Goal: Task Accomplishment & Management: Use online tool/utility

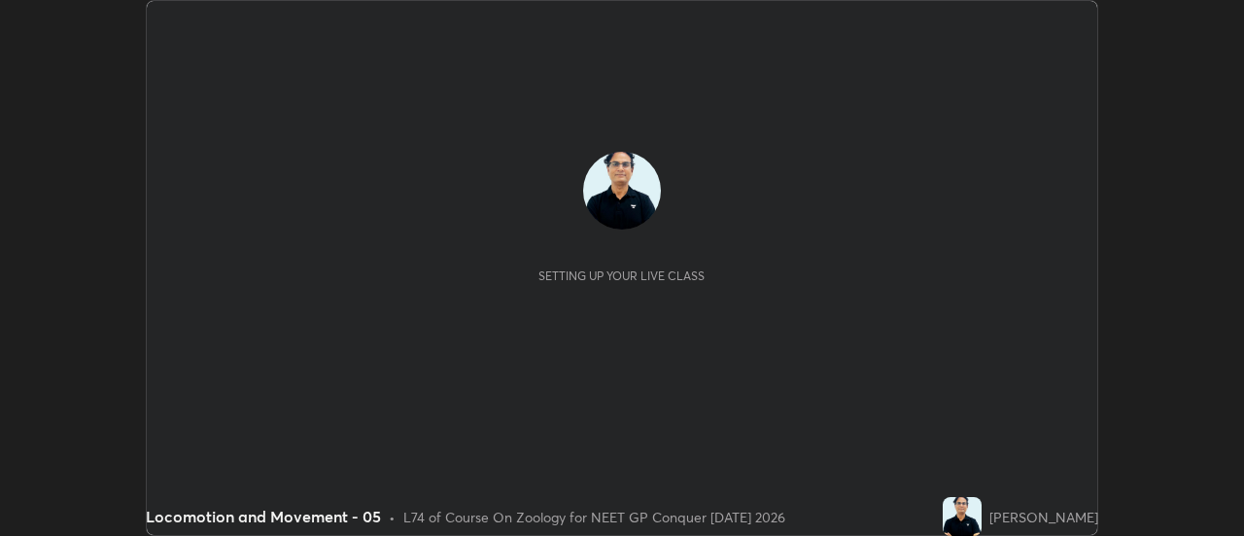
scroll to position [536, 1243]
click at [846, 406] on div "Setting up your live class" at bounding box center [622, 268] width 951 height 534
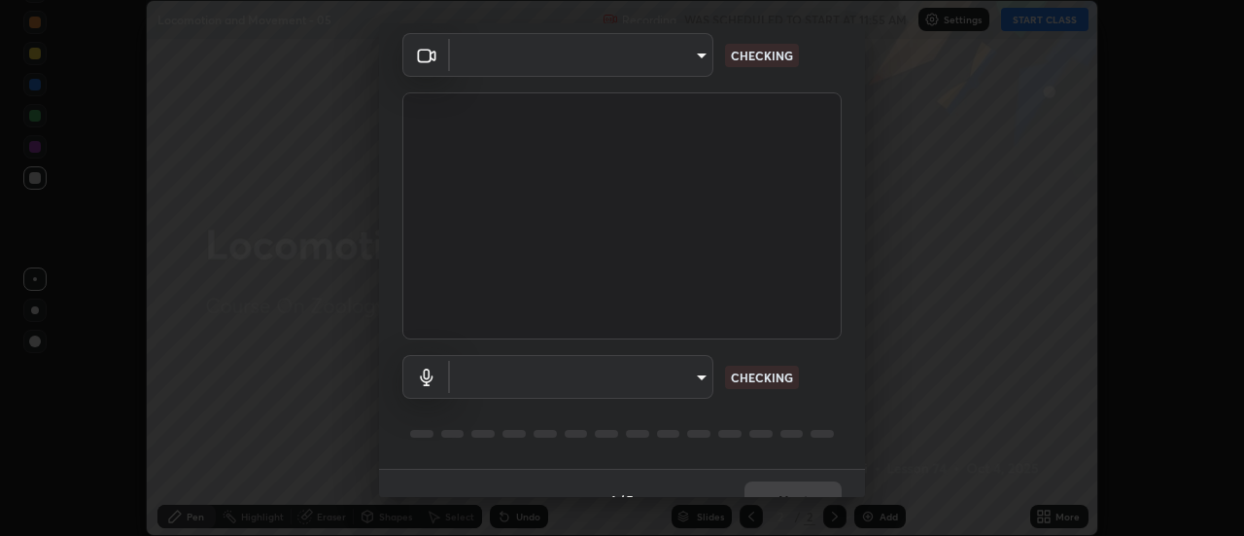
scroll to position [102, 0]
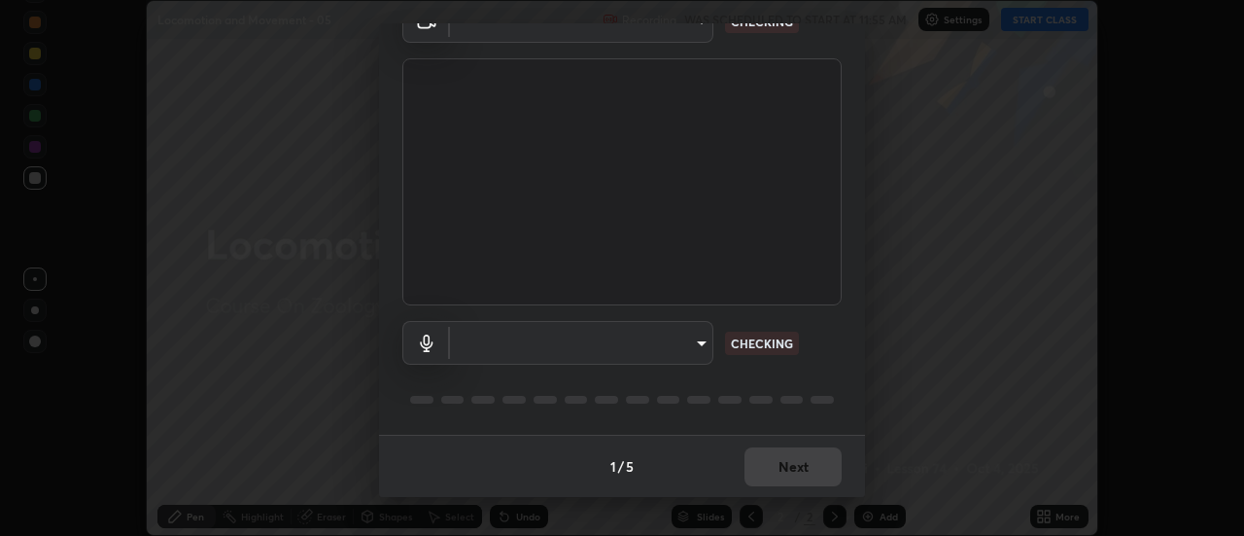
type input "1f31108d829b39389914bdc30e5c2a8b8d5d122ed1bfb40228f539b6595447af"
type input "e0a4eddf964240604f55a3570e3897f746bb17eeba3f21c2d992870615159c69"
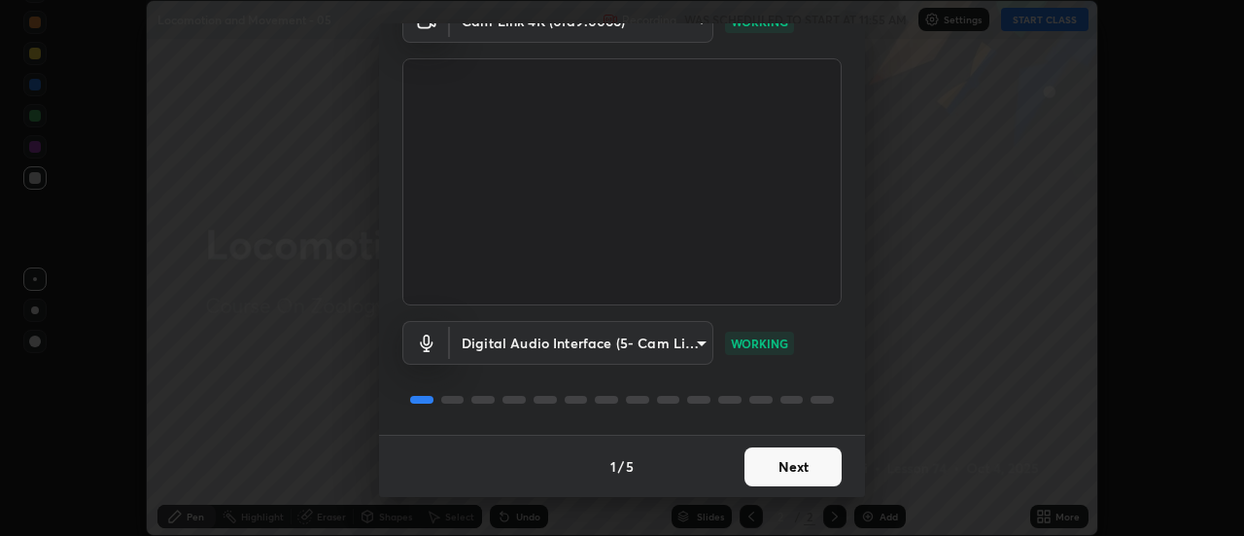
click at [799, 459] on button "Next" at bounding box center [793, 466] width 97 height 39
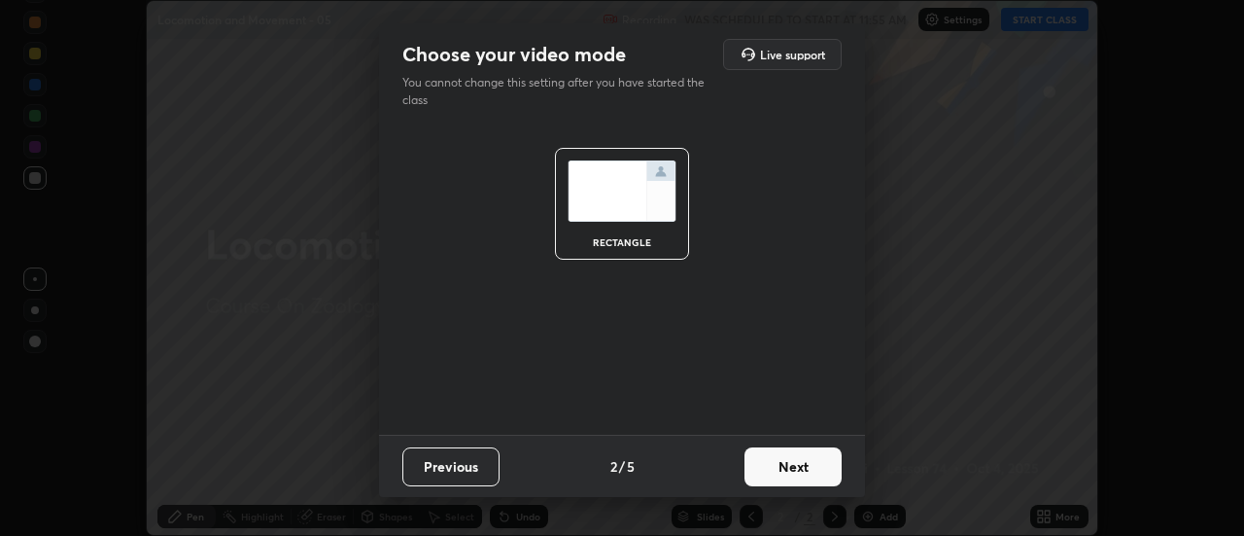
scroll to position [0, 0]
click at [797, 465] on button "Next" at bounding box center [793, 466] width 97 height 39
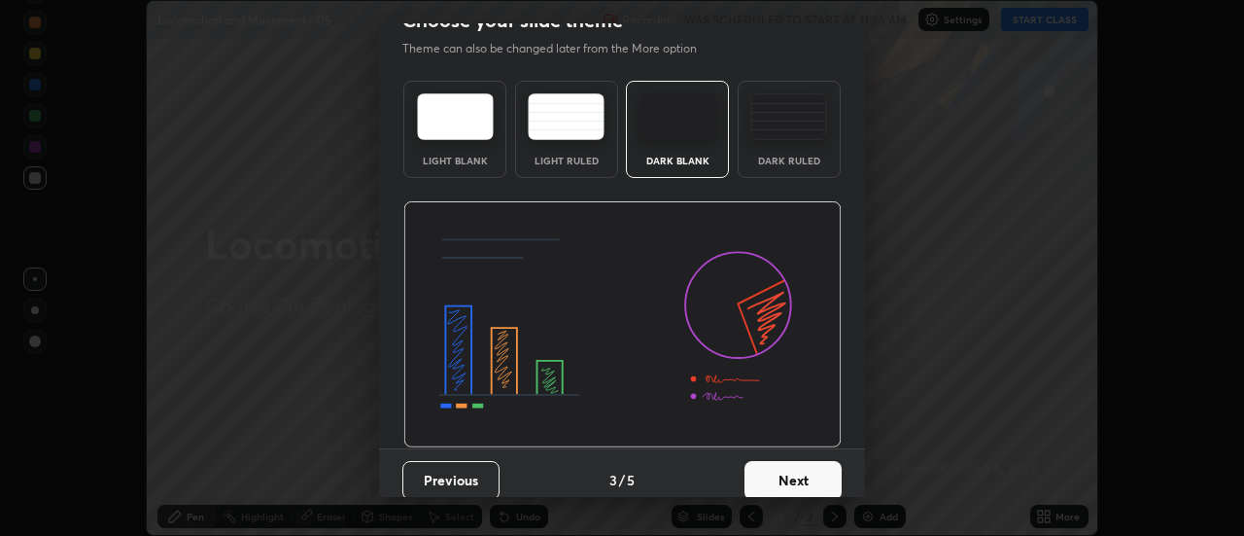
scroll to position [32, 0]
click at [786, 484] on button "Next" at bounding box center [793, 482] width 97 height 39
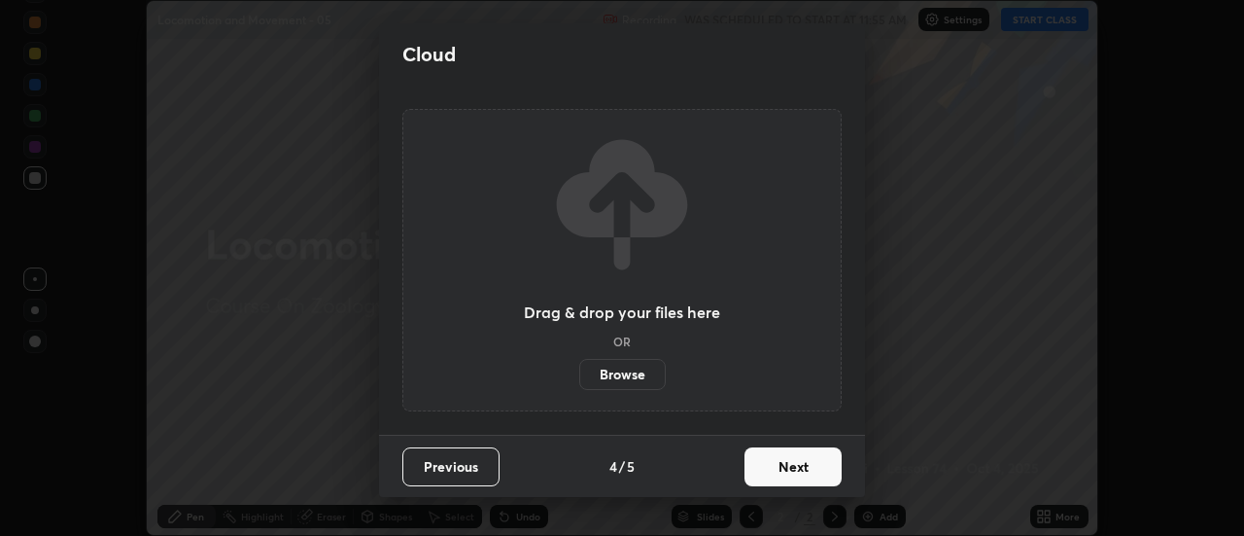
scroll to position [0, 0]
click at [790, 468] on button "Next" at bounding box center [793, 466] width 97 height 39
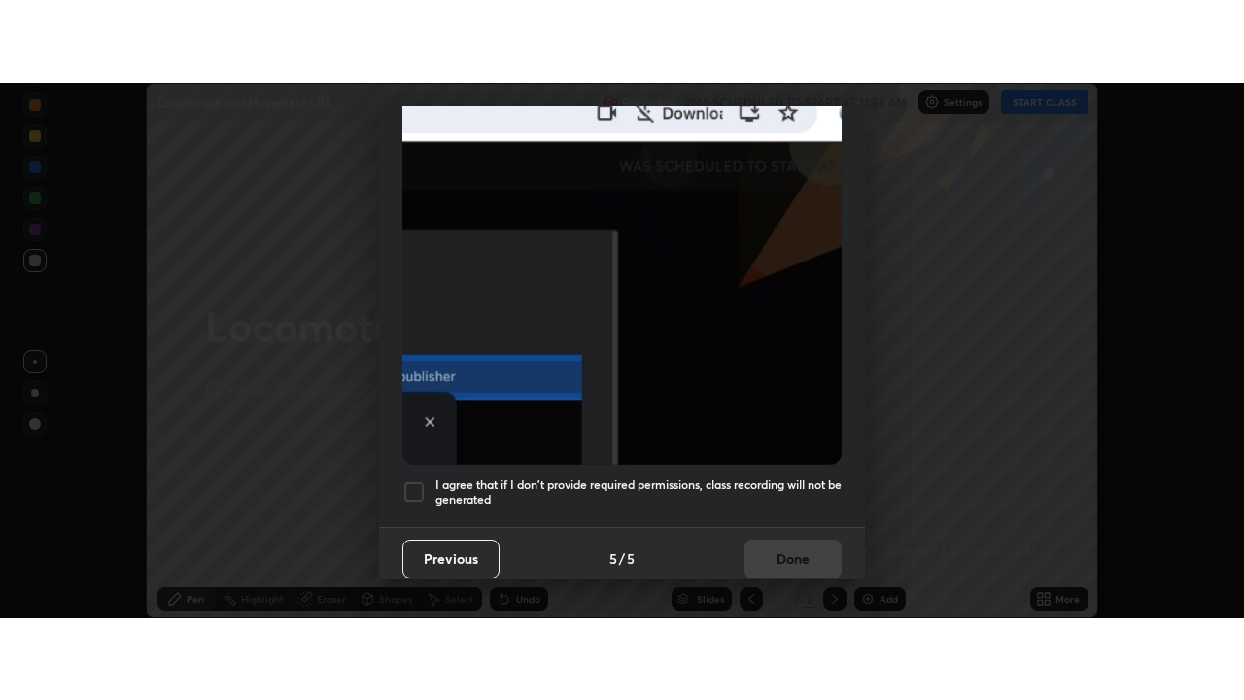
scroll to position [499, 0]
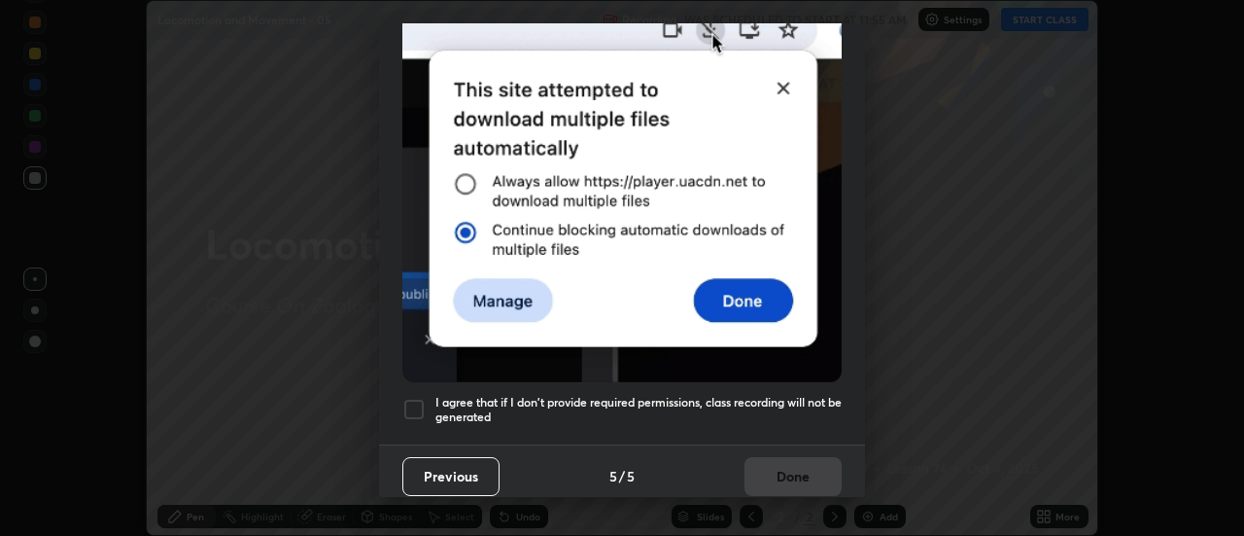
click at [423, 401] on div at bounding box center [413, 409] width 23 height 23
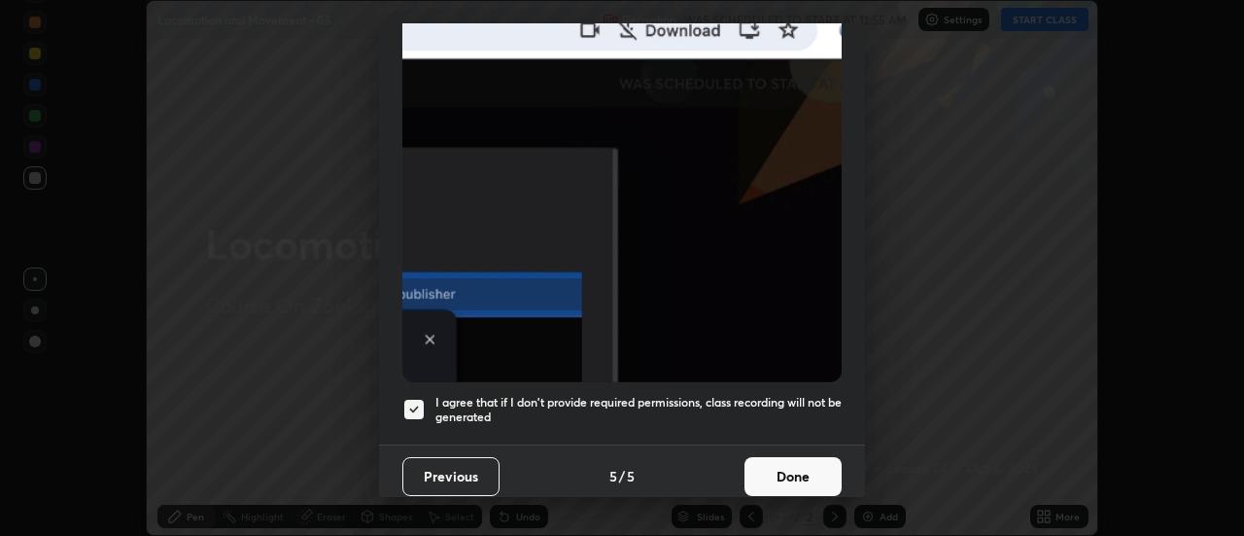
click at [777, 463] on button "Done" at bounding box center [793, 476] width 97 height 39
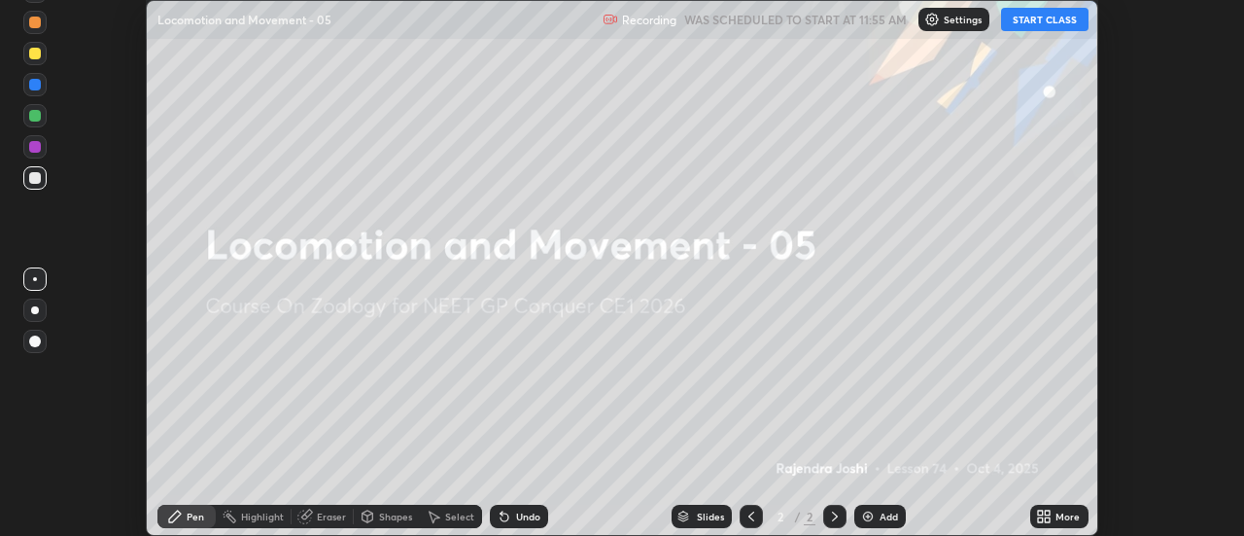
click at [1051, 26] on button "START CLASS" at bounding box center [1044, 19] width 87 height 23
click at [1043, 517] on icon at bounding box center [1040, 519] width 5 height 5
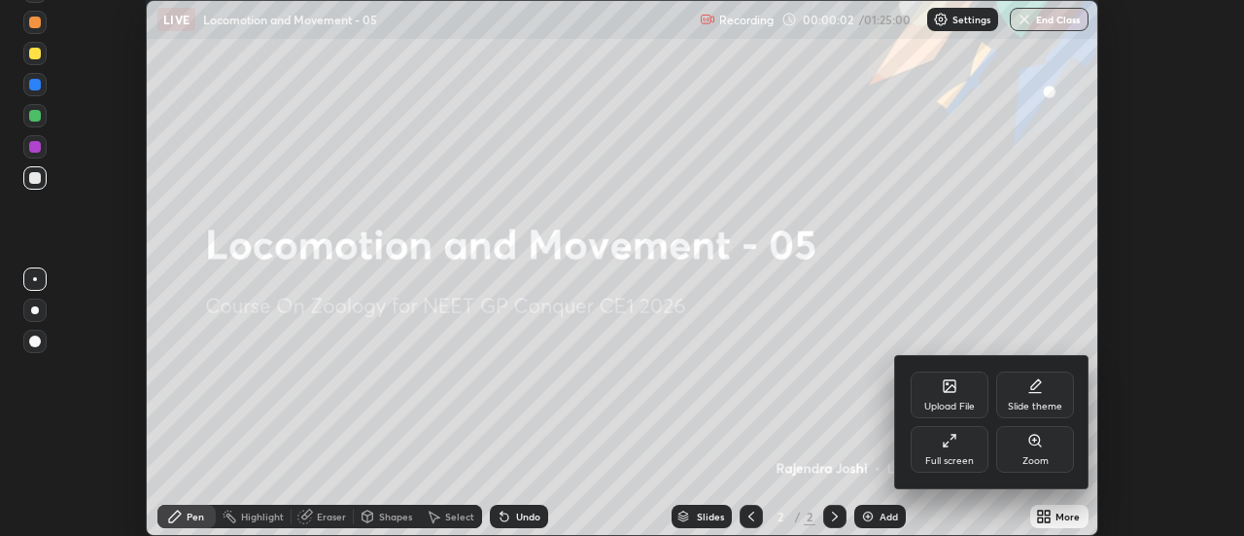
click at [941, 449] on div "Full screen" at bounding box center [950, 449] width 78 height 47
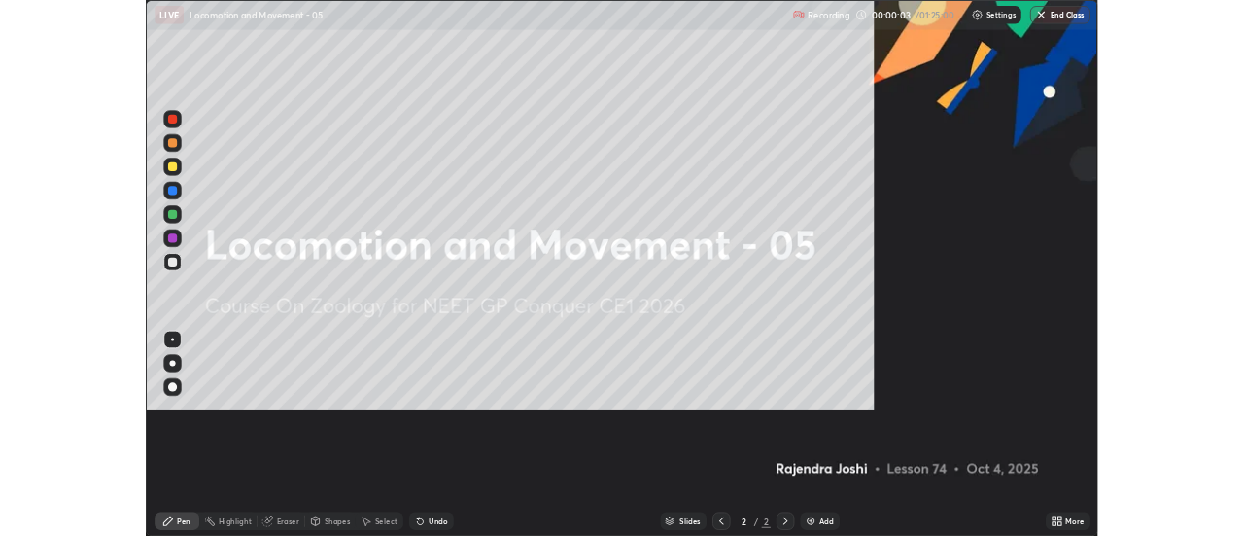
scroll to position [700, 1244]
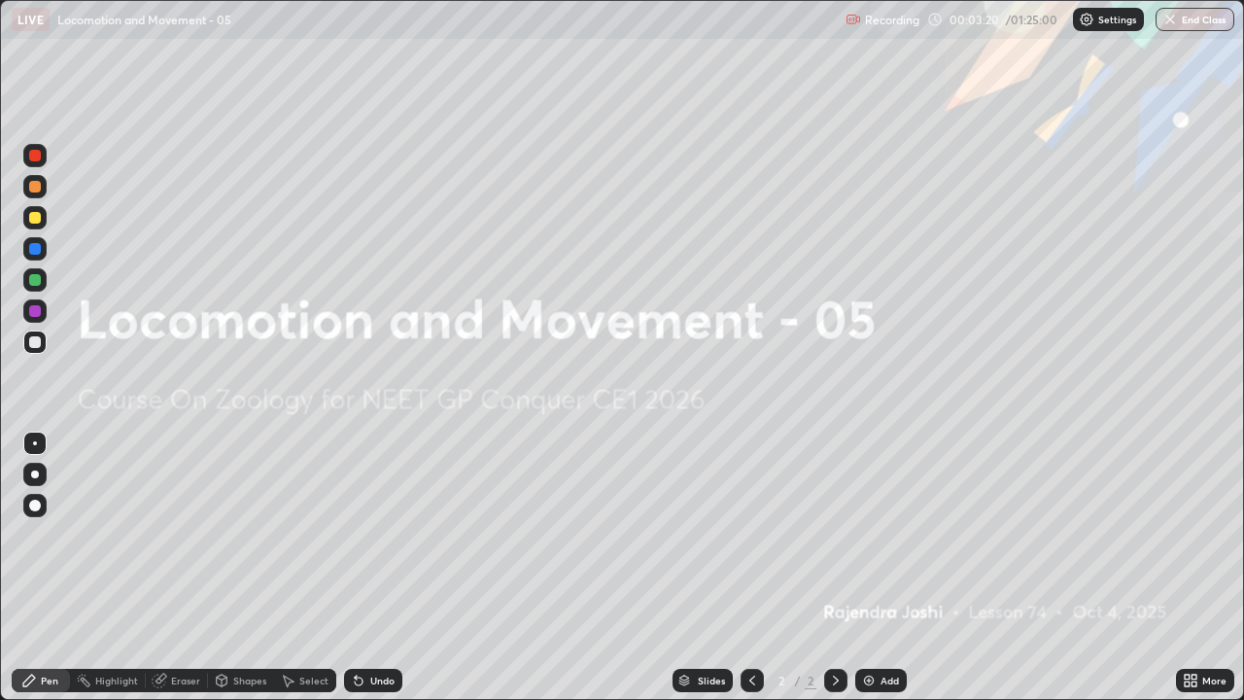
click at [890, 535] on div "Add" at bounding box center [890, 681] width 18 height 10
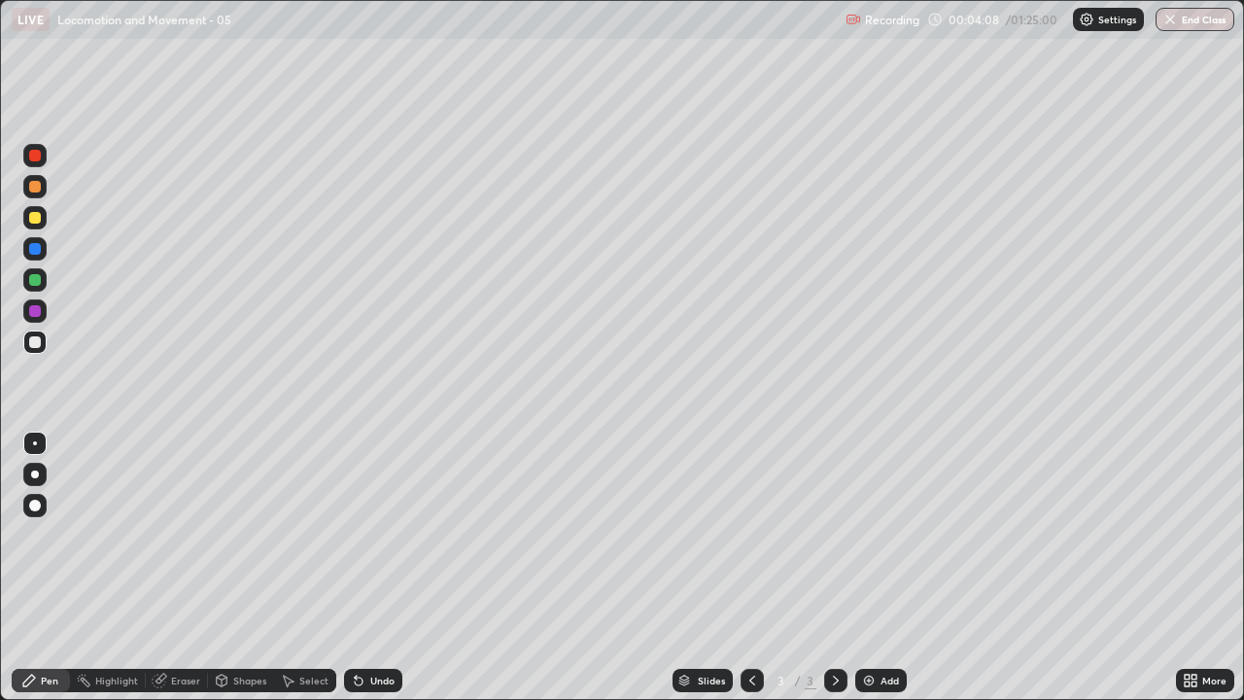
click at [893, 535] on div "Add" at bounding box center [890, 681] width 18 height 10
click at [891, 535] on div "Add" at bounding box center [890, 681] width 18 height 10
click at [748, 535] on icon at bounding box center [753, 681] width 16 height 16
click at [750, 535] on icon at bounding box center [753, 681] width 16 height 16
click at [389, 535] on div "Undo" at bounding box center [382, 681] width 24 height 10
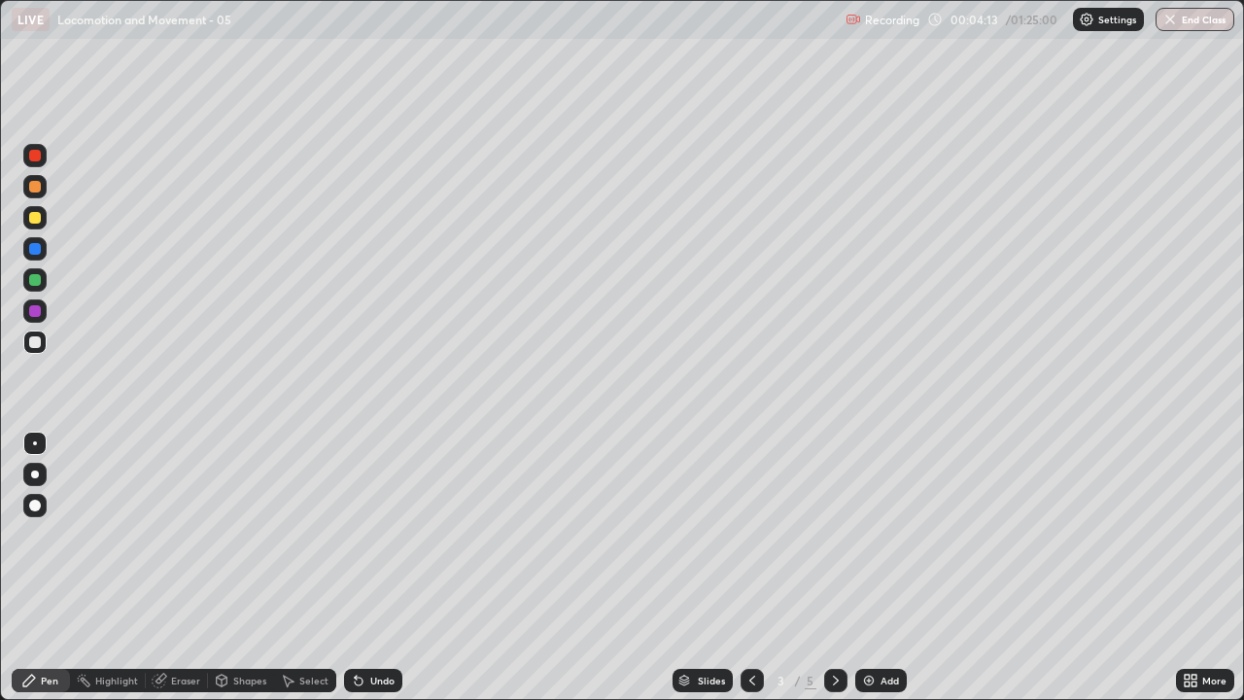
click at [378, 535] on div "Undo" at bounding box center [382, 681] width 24 height 10
click at [378, 535] on div "Undo" at bounding box center [373, 680] width 58 height 23
click at [379, 535] on div "Undo" at bounding box center [382, 681] width 24 height 10
click at [376, 535] on div "Undo" at bounding box center [382, 681] width 24 height 10
click at [32, 220] on div at bounding box center [35, 218] width 12 height 12
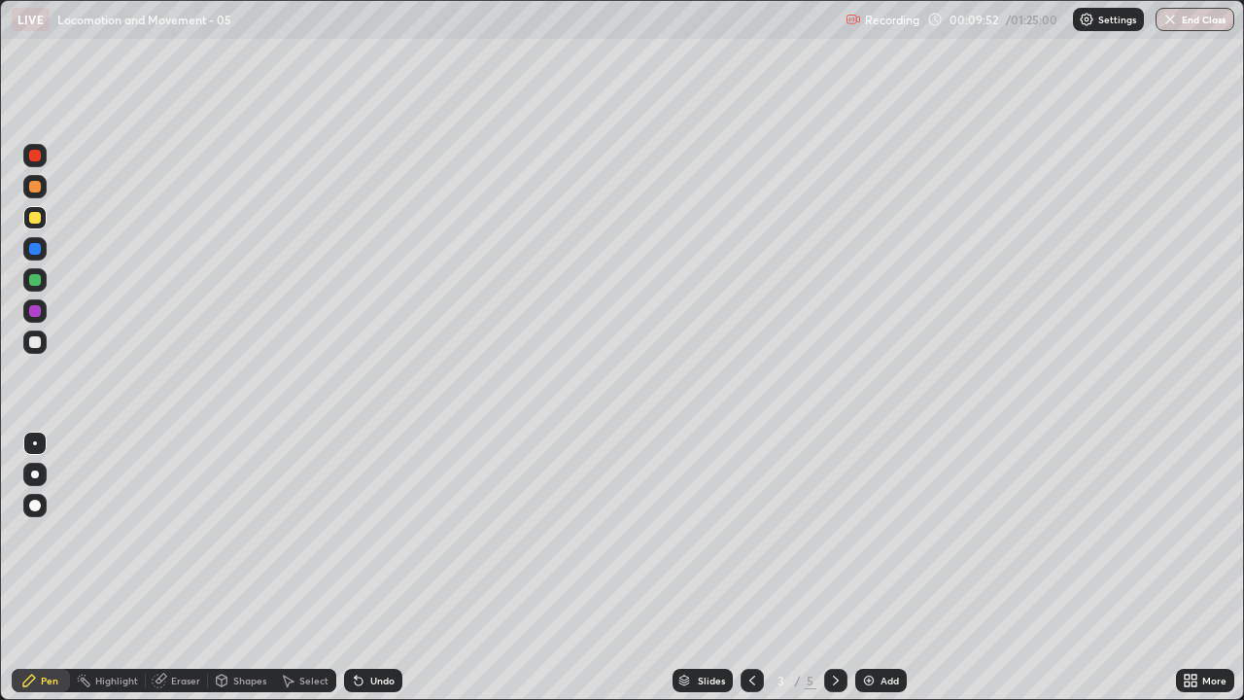
click at [42, 313] on div at bounding box center [34, 310] width 23 height 23
click at [882, 535] on div "Add" at bounding box center [890, 681] width 18 height 10
click at [45, 341] on div at bounding box center [34, 341] width 23 height 23
click at [386, 535] on div "Undo" at bounding box center [382, 681] width 24 height 10
click at [379, 535] on div "Undo" at bounding box center [382, 681] width 24 height 10
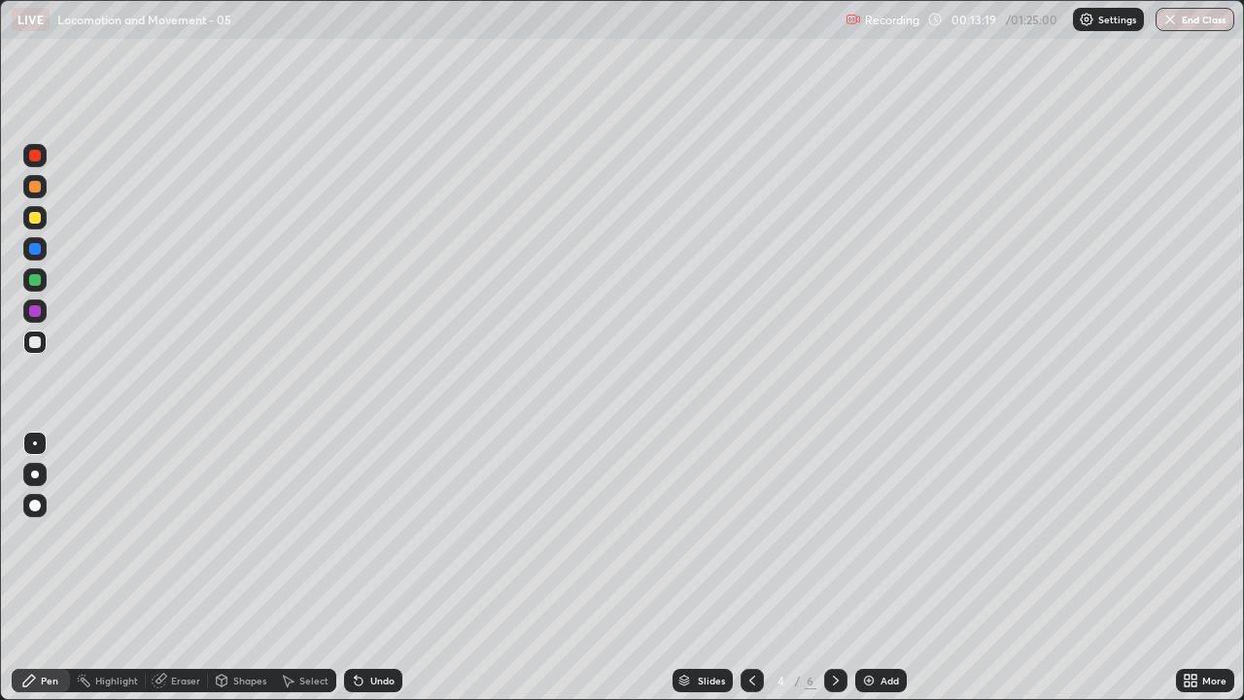
click at [178, 535] on div "Eraser" at bounding box center [185, 681] width 29 height 10
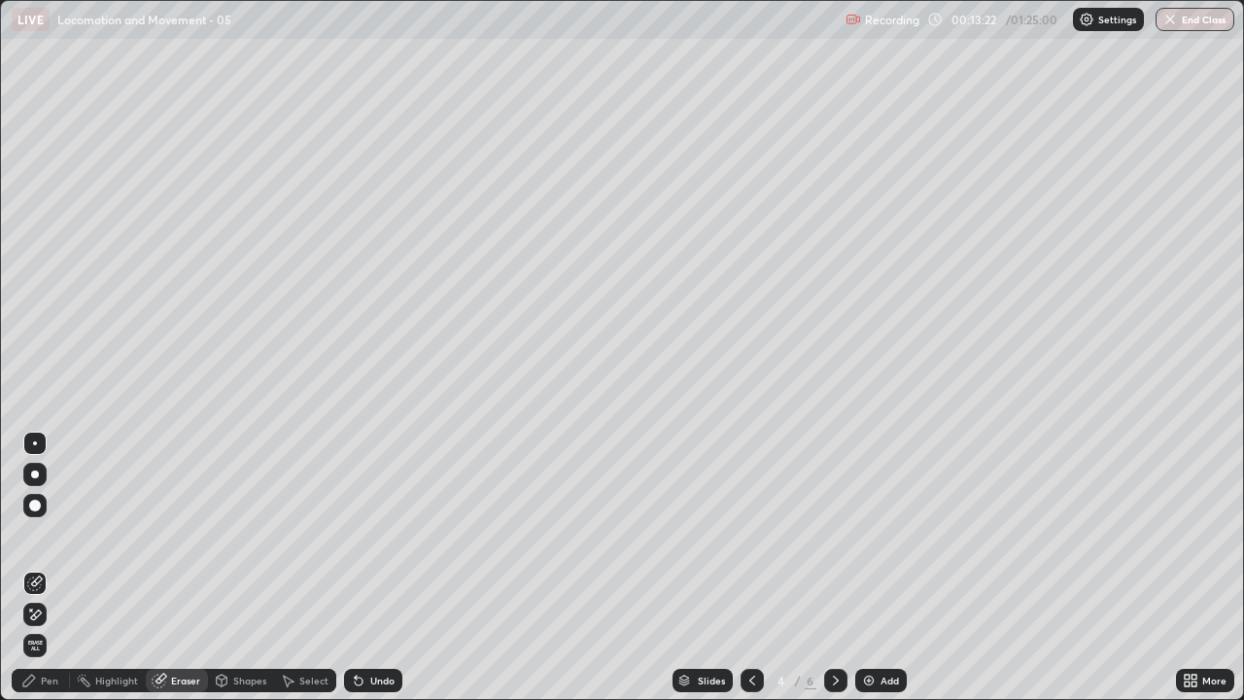
click at [43, 535] on div "Pen" at bounding box center [49, 681] width 17 height 10
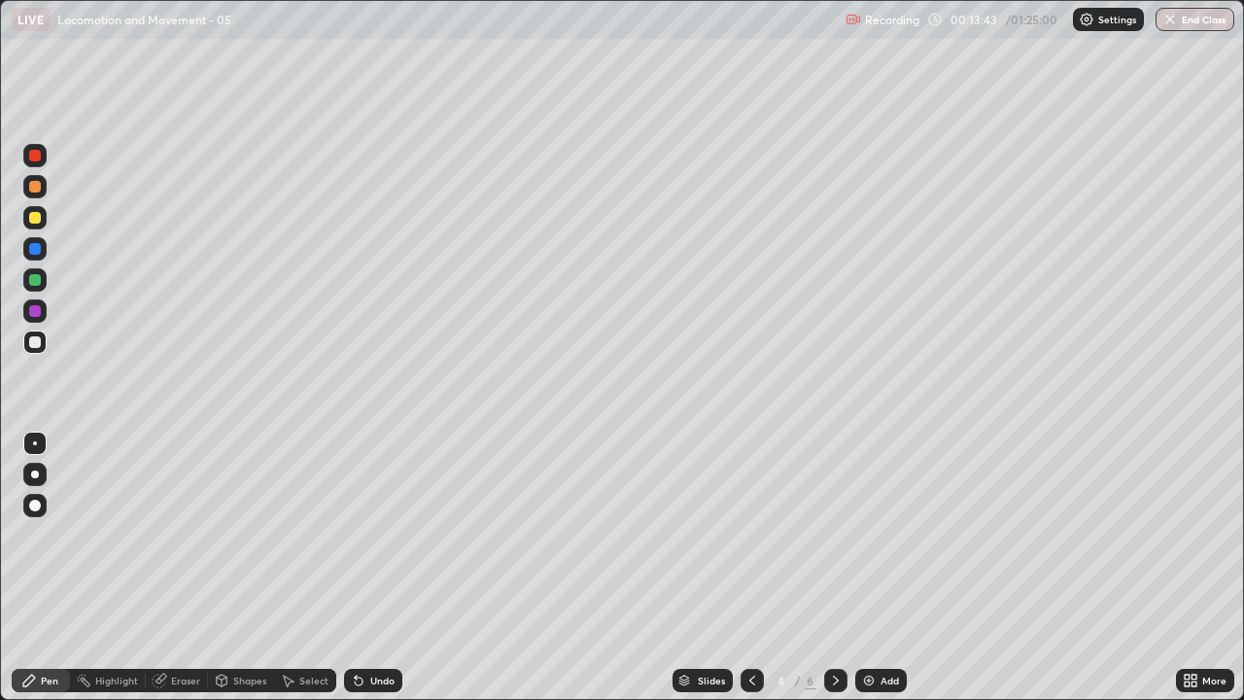
click at [171, 535] on div "Eraser" at bounding box center [185, 681] width 29 height 10
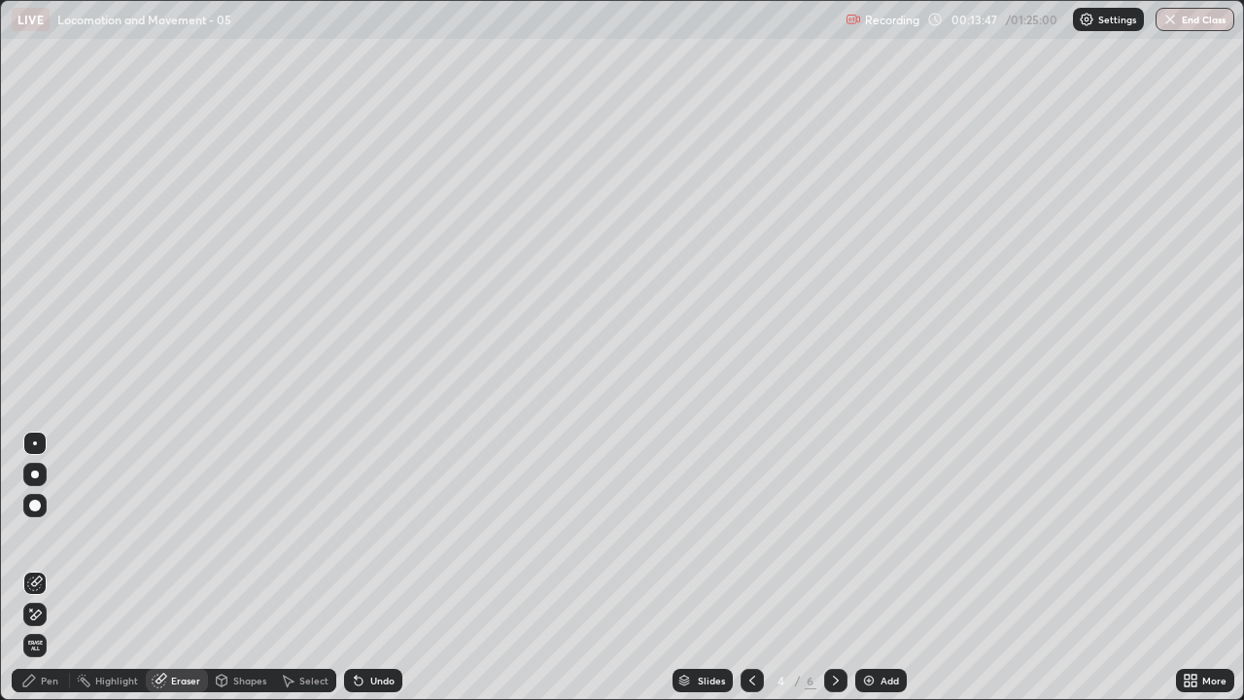
click at [46, 535] on div "Pen" at bounding box center [49, 681] width 17 height 10
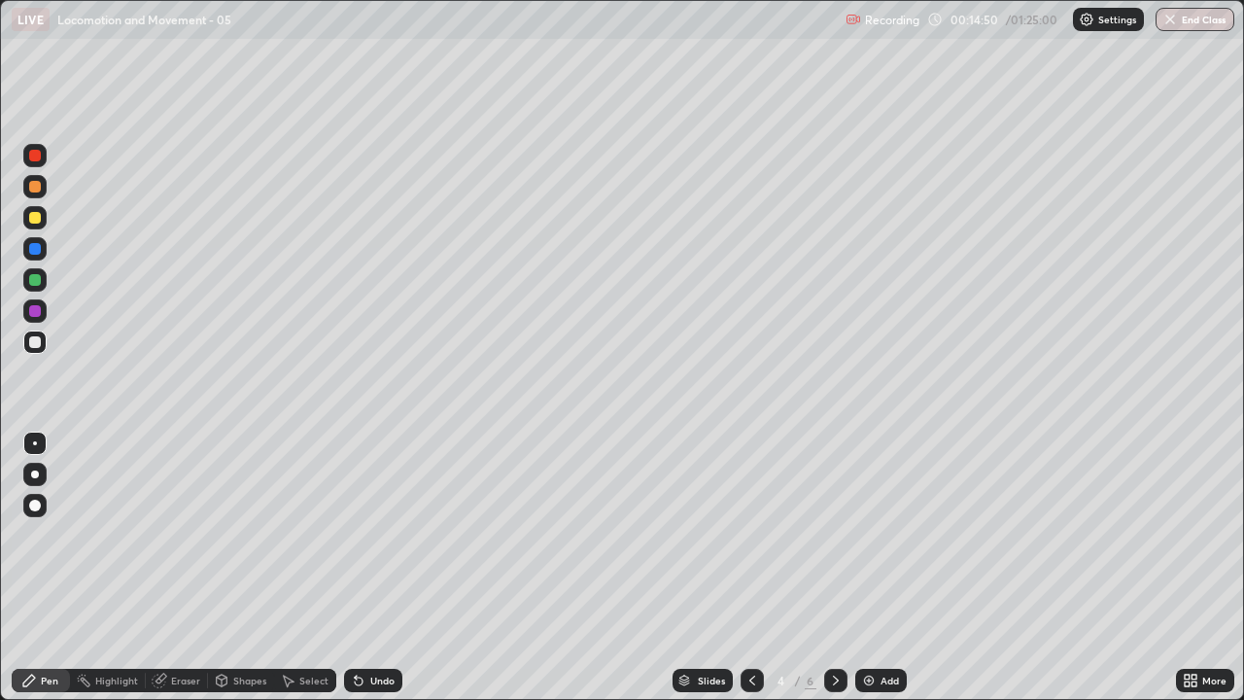
click at [39, 275] on div at bounding box center [35, 280] width 12 height 12
click at [35, 215] on div at bounding box center [35, 218] width 12 height 12
click at [36, 338] on div at bounding box center [35, 342] width 12 height 12
click at [34, 317] on div at bounding box center [34, 310] width 23 height 23
click at [183, 535] on div "Eraser" at bounding box center [185, 681] width 29 height 10
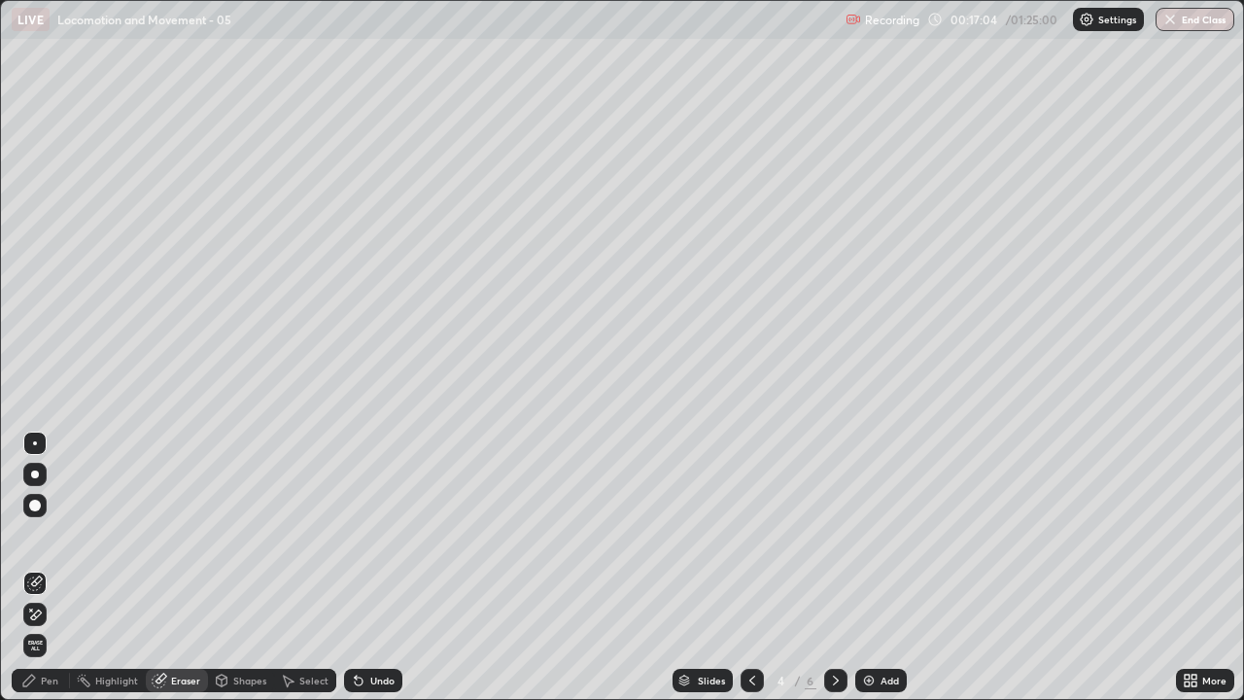
click at [52, 535] on div "Pen" at bounding box center [49, 681] width 17 height 10
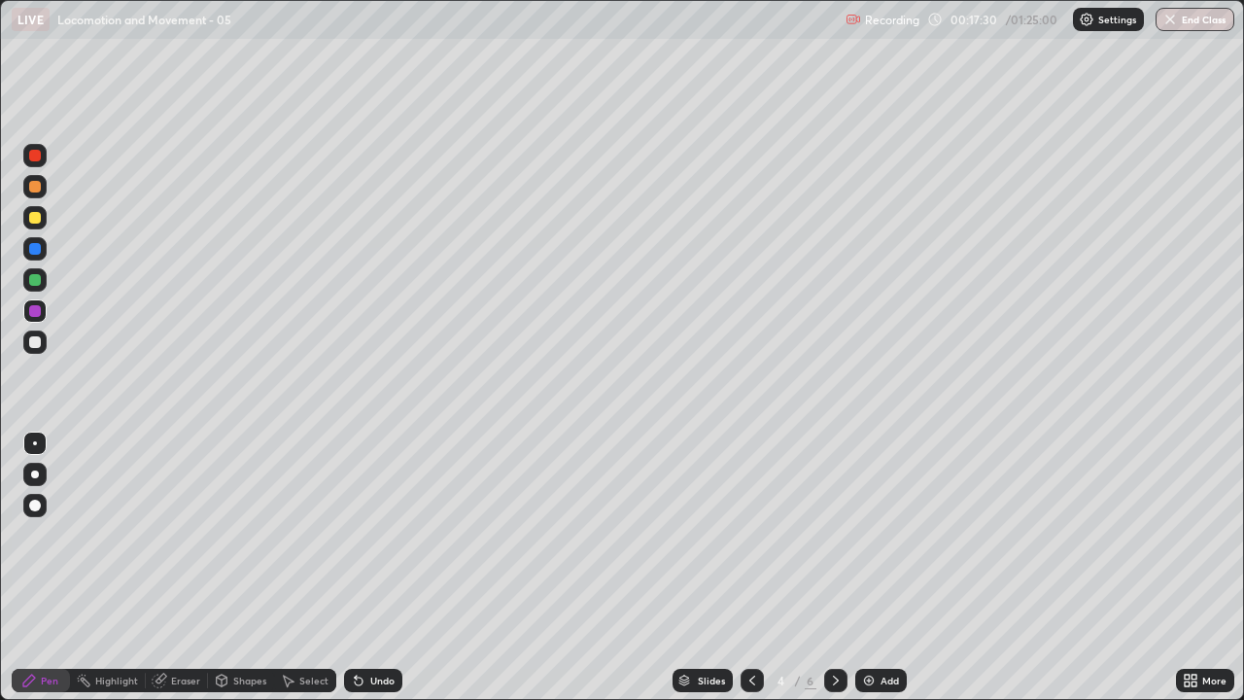
click at [36, 161] on div at bounding box center [34, 155] width 23 height 23
click at [26, 346] on div at bounding box center [34, 341] width 23 height 23
click at [36, 156] on div at bounding box center [35, 156] width 12 height 12
click at [885, 535] on div "Add" at bounding box center [890, 681] width 18 height 10
click at [1184, 535] on icon at bounding box center [1191, 681] width 16 height 16
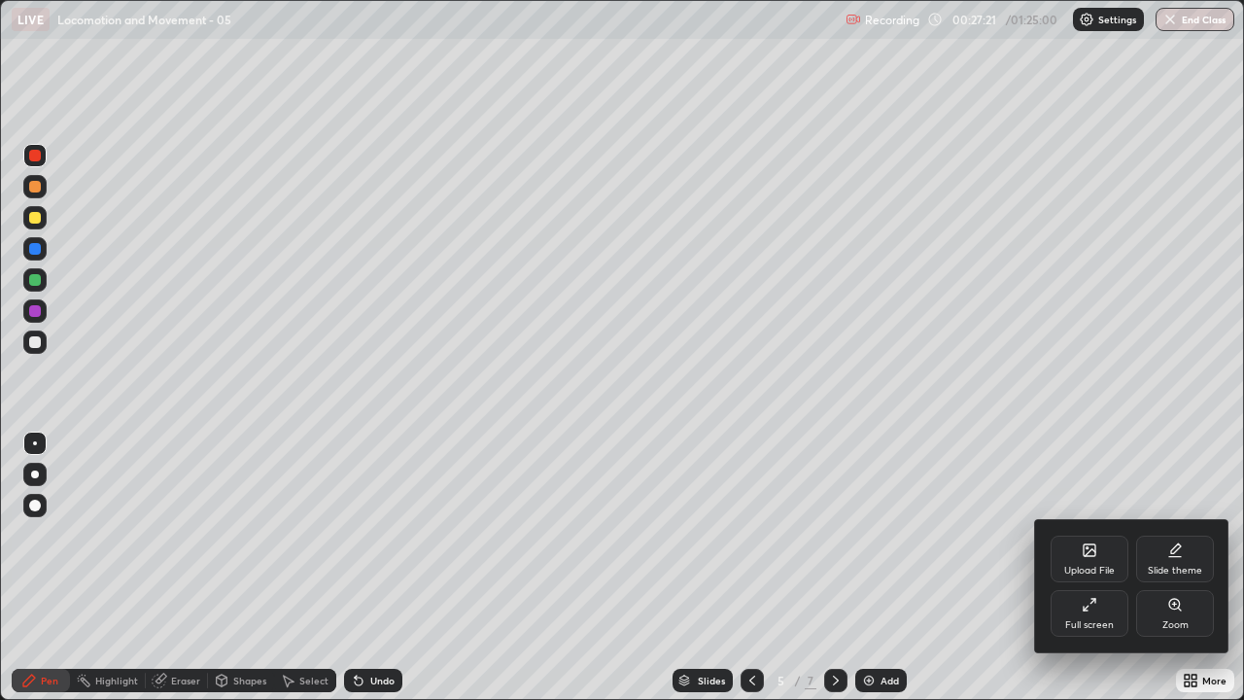
click at [1094, 535] on icon at bounding box center [1090, 550] width 16 height 16
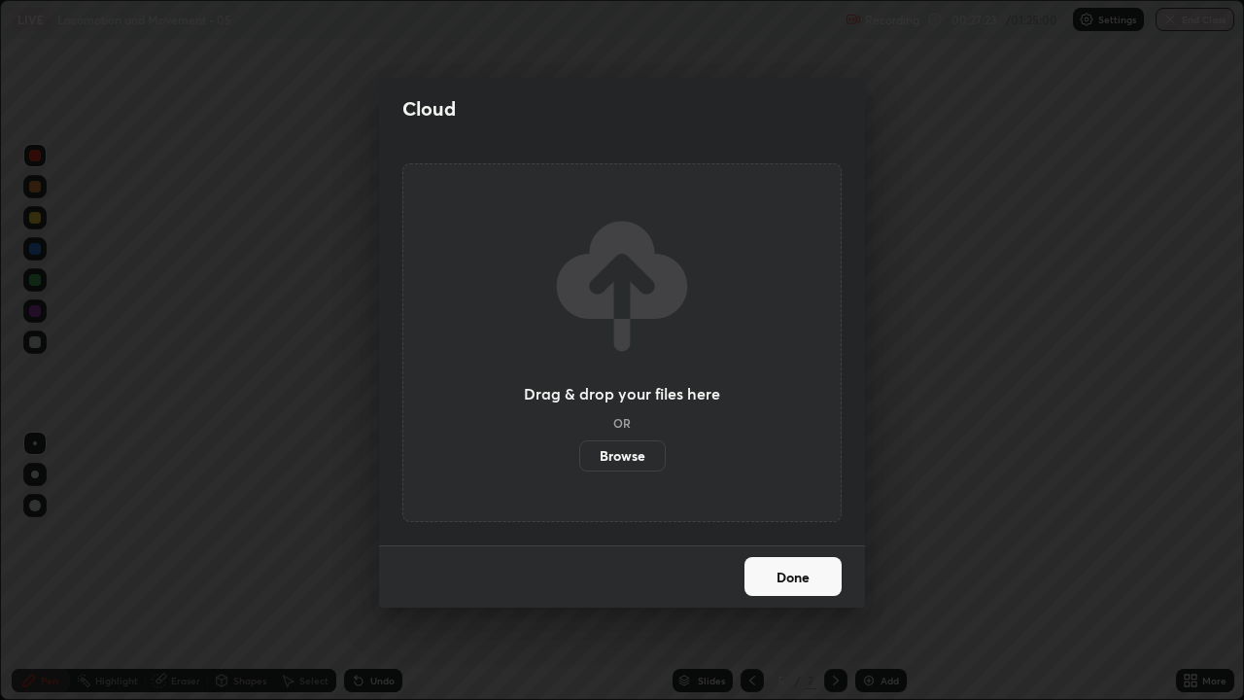
click at [645, 460] on label "Browse" at bounding box center [622, 455] width 87 height 31
click at [579, 460] on input "Browse" at bounding box center [579, 455] width 0 height 31
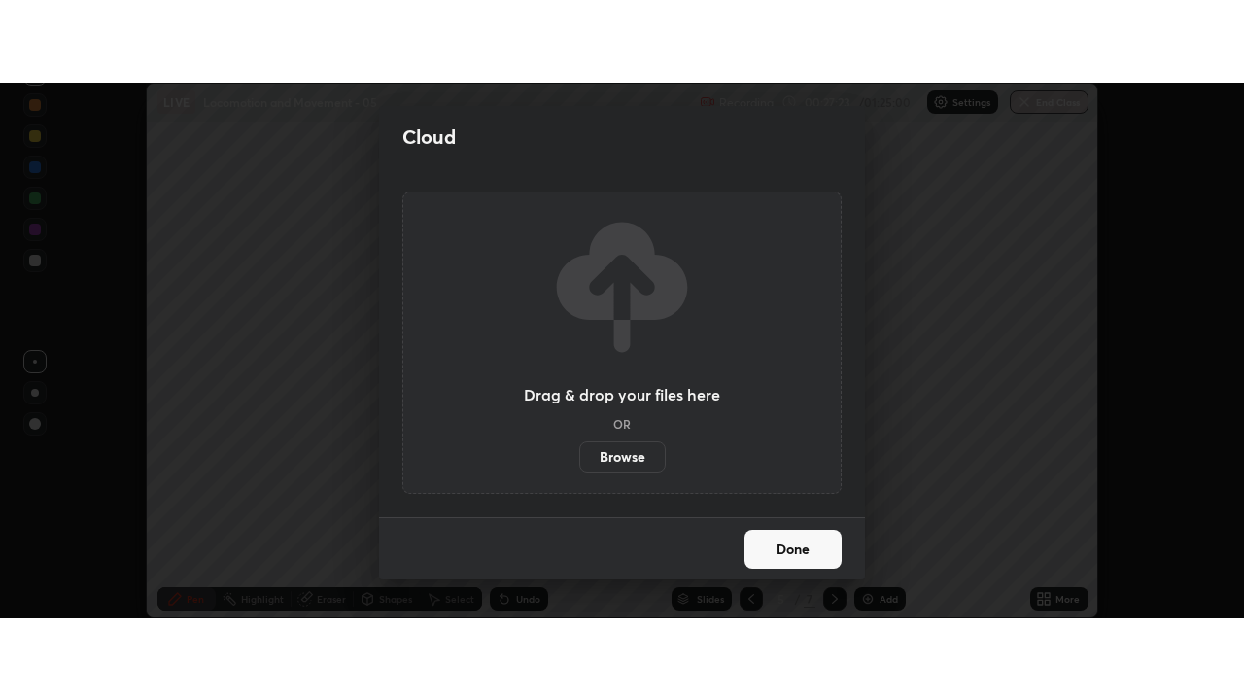
scroll to position [96659, 95950]
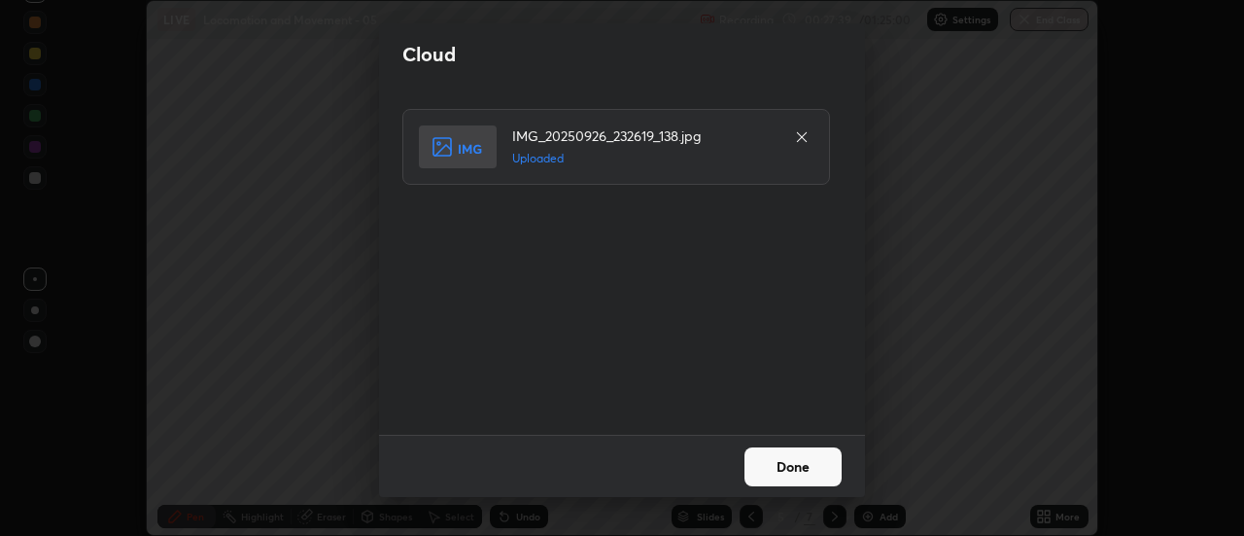
click at [806, 465] on button "Done" at bounding box center [793, 466] width 97 height 39
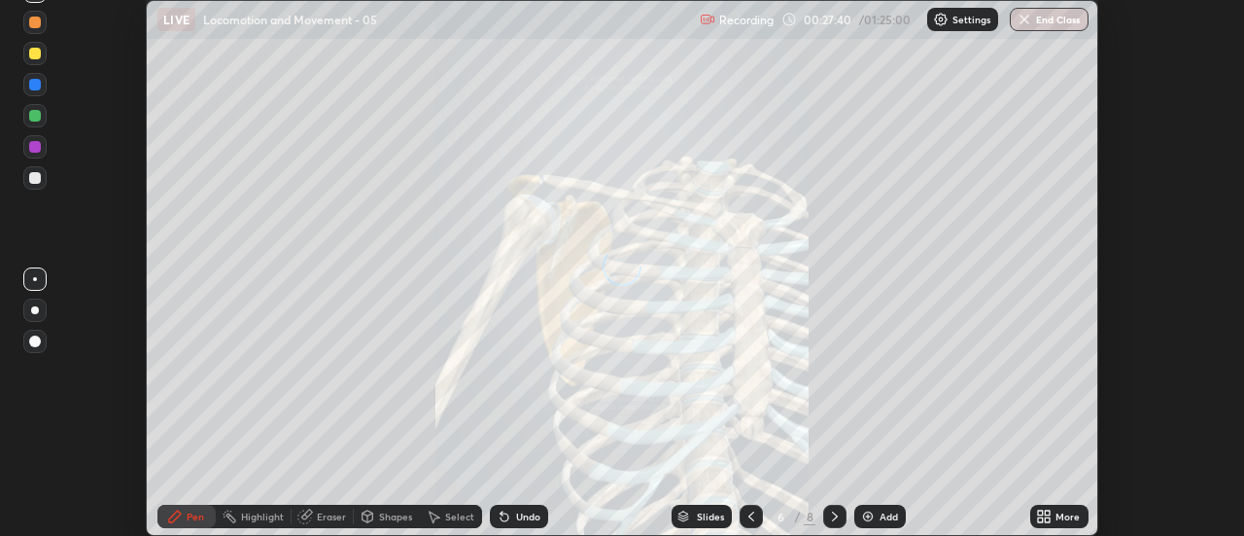
click at [1043, 511] on icon at bounding box center [1040, 512] width 5 height 5
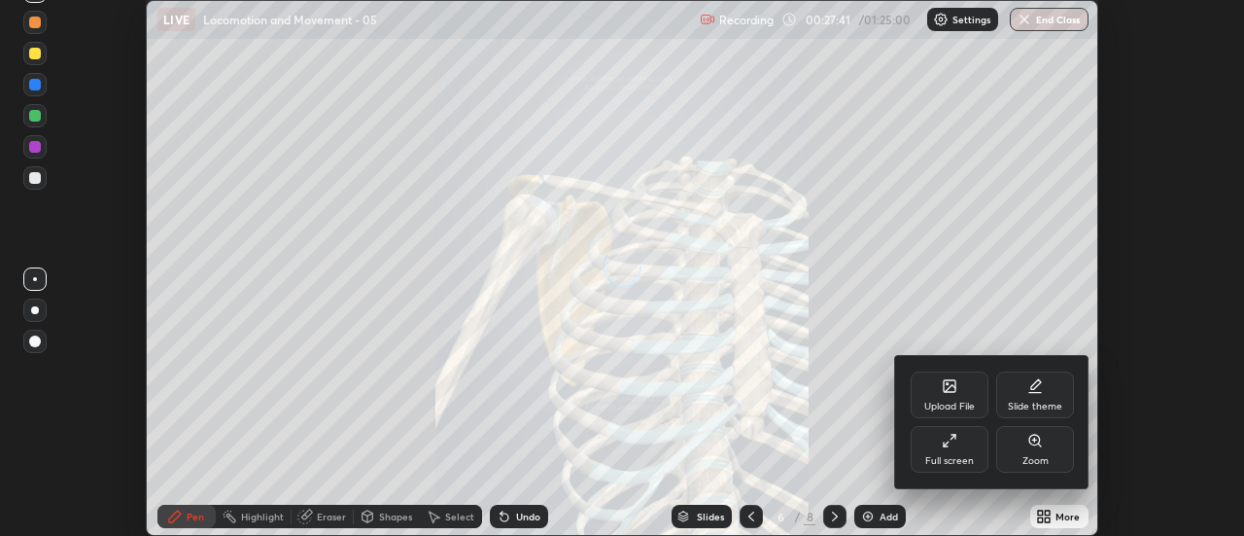
click at [945, 399] on div "Upload File" at bounding box center [950, 394] width 78 height 47
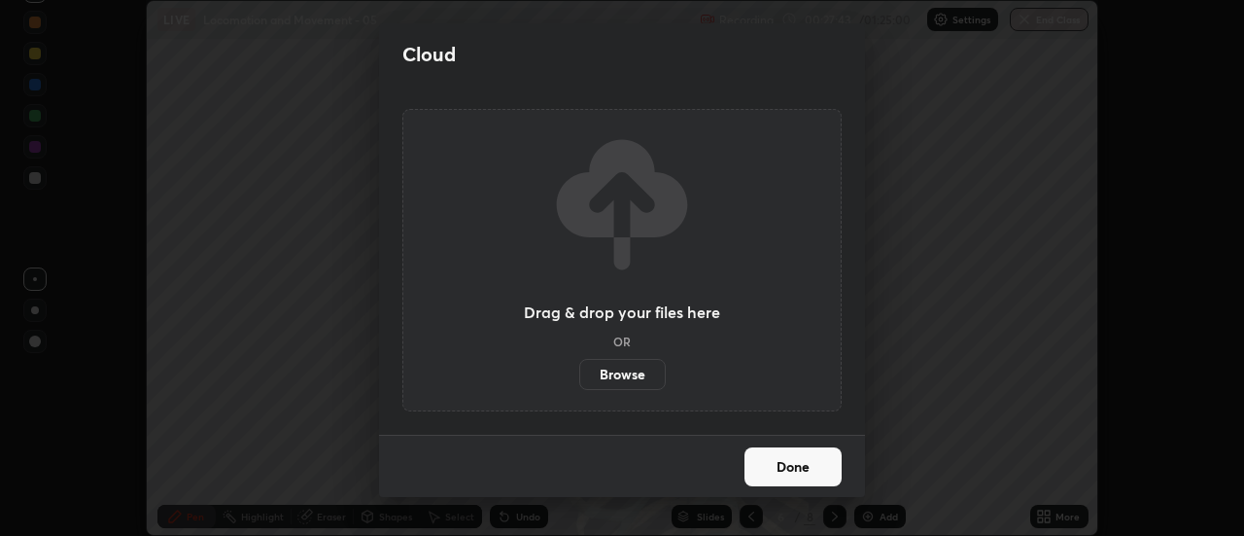
click at [621, 375] on label "Browse" at bounding box center [622, 374] width 87 height 31
click at [579, 375] on input "Browse" at bounding box center [579, 374] width 0 height 31
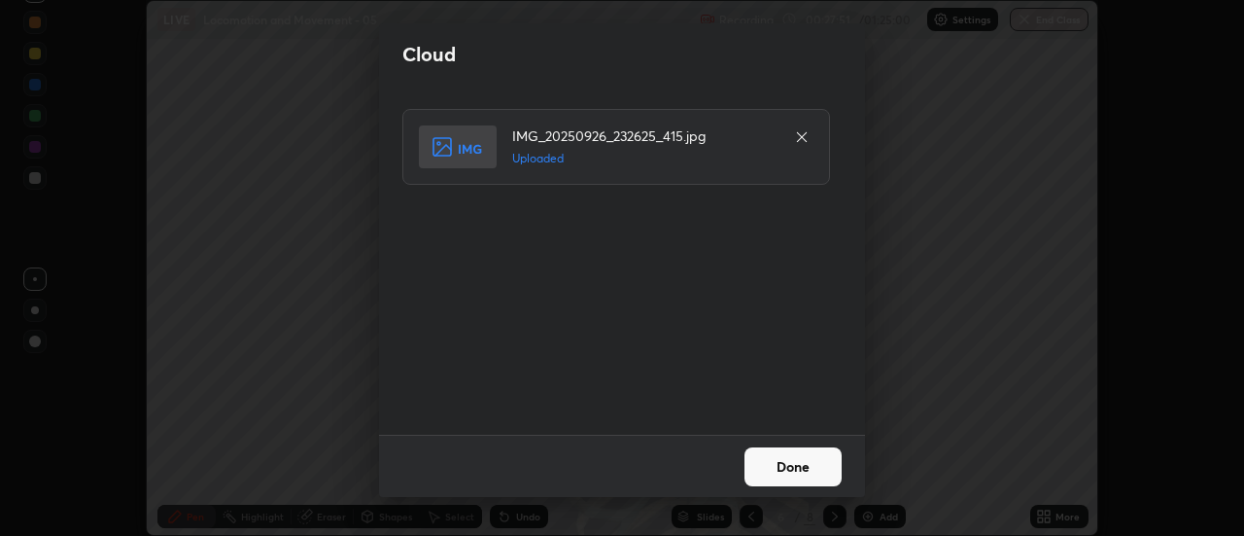
click at [788, 459] on button "Done" at bounding box center [793, 466] width 97 height 39
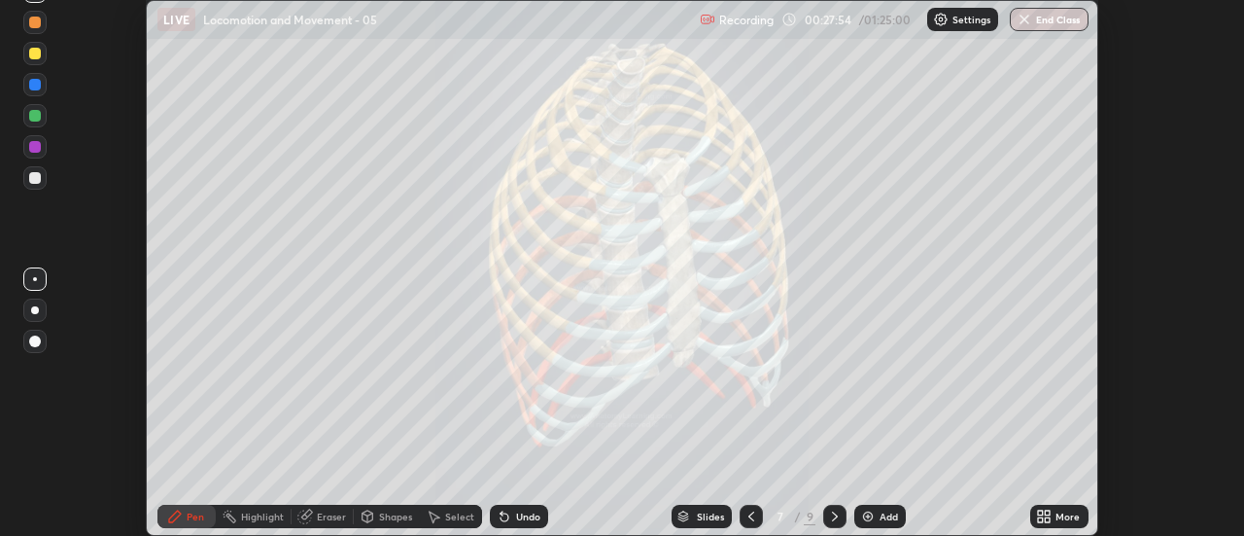
click at [1044, 516] on icon at bounding box center [1044, 516] width 16 height 16
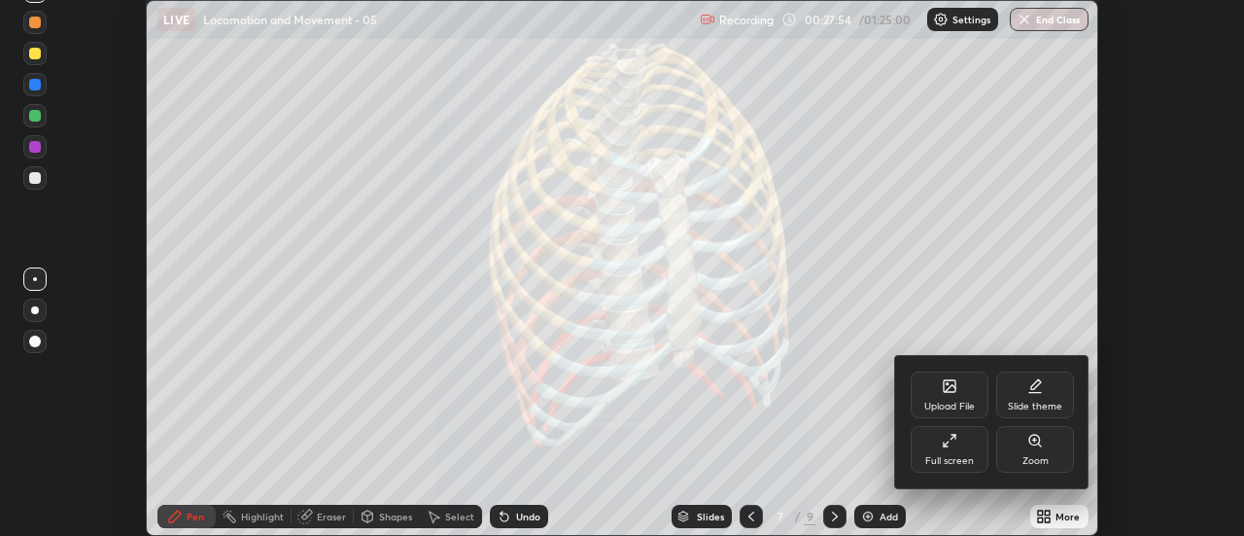
click at [945, 401] on div "Upload File" at bounding box center [949, 406] width 51 height 10
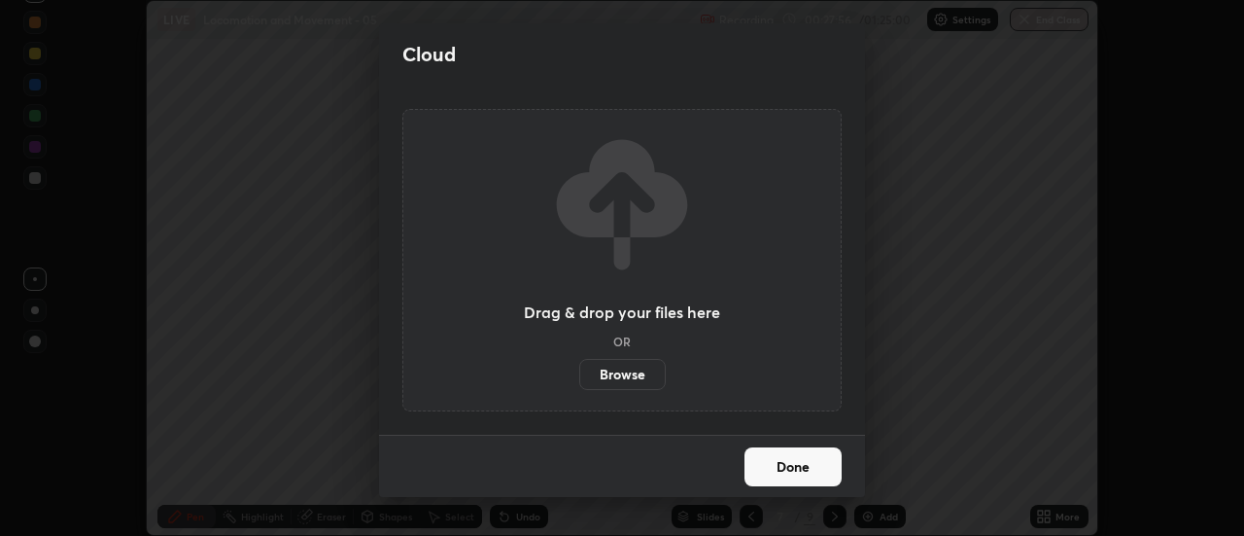
click at [617, 377] on label "Browse" at bounding box center [622, 374] width 87 height 31
click at [579, 377] on input "Browse" at bounding box center [579, 374] width 0 height 31
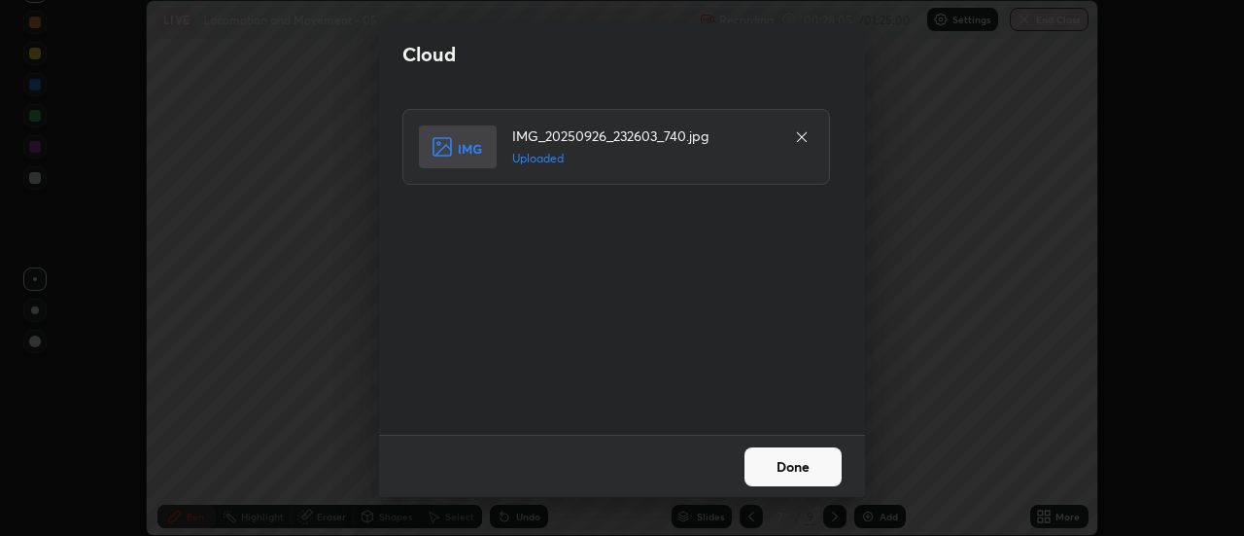
click at [811, 472] on button "Done" at bounding box center [793, 466] width 97 height 39
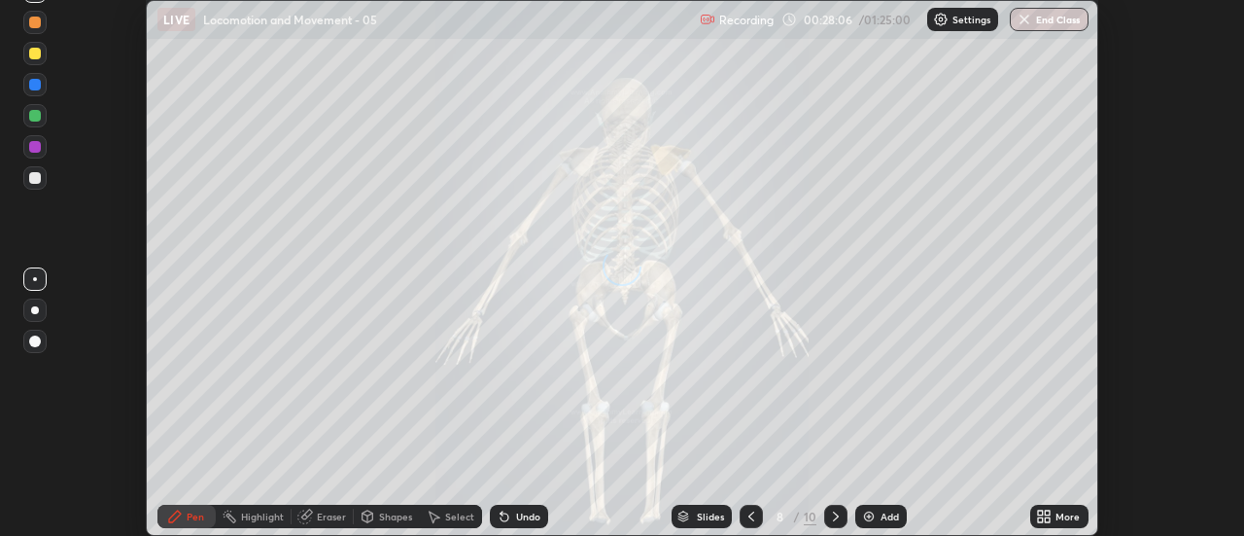
click at [1045, 522] on icon at bounding box center [1044, 516] width 16 height 16
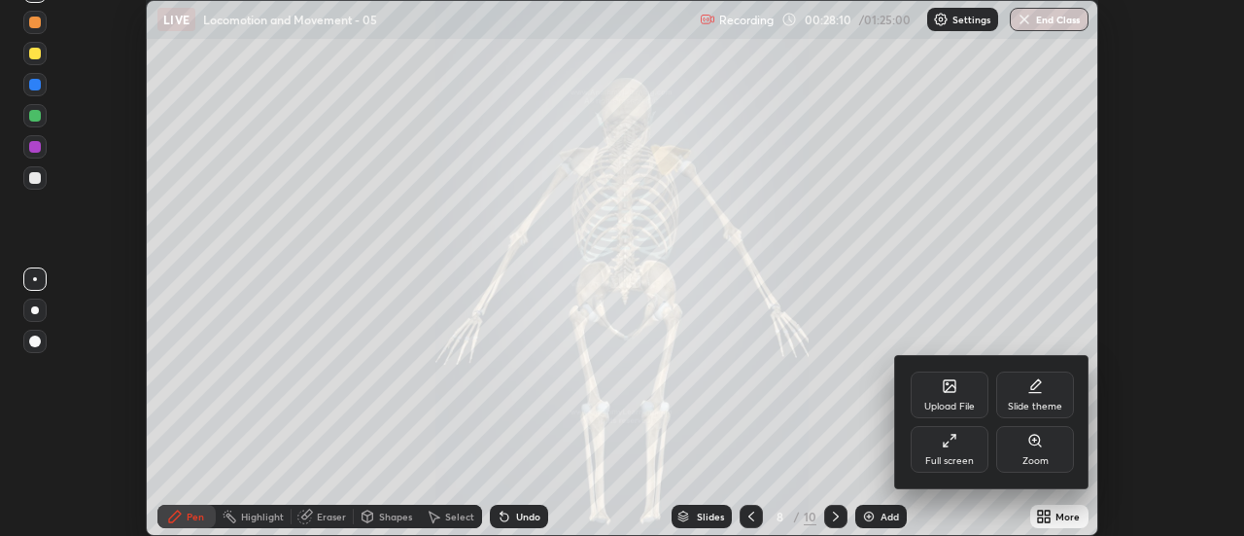
click at [956, 444] on icon at bounding box center [950, 441] width 16 height 16
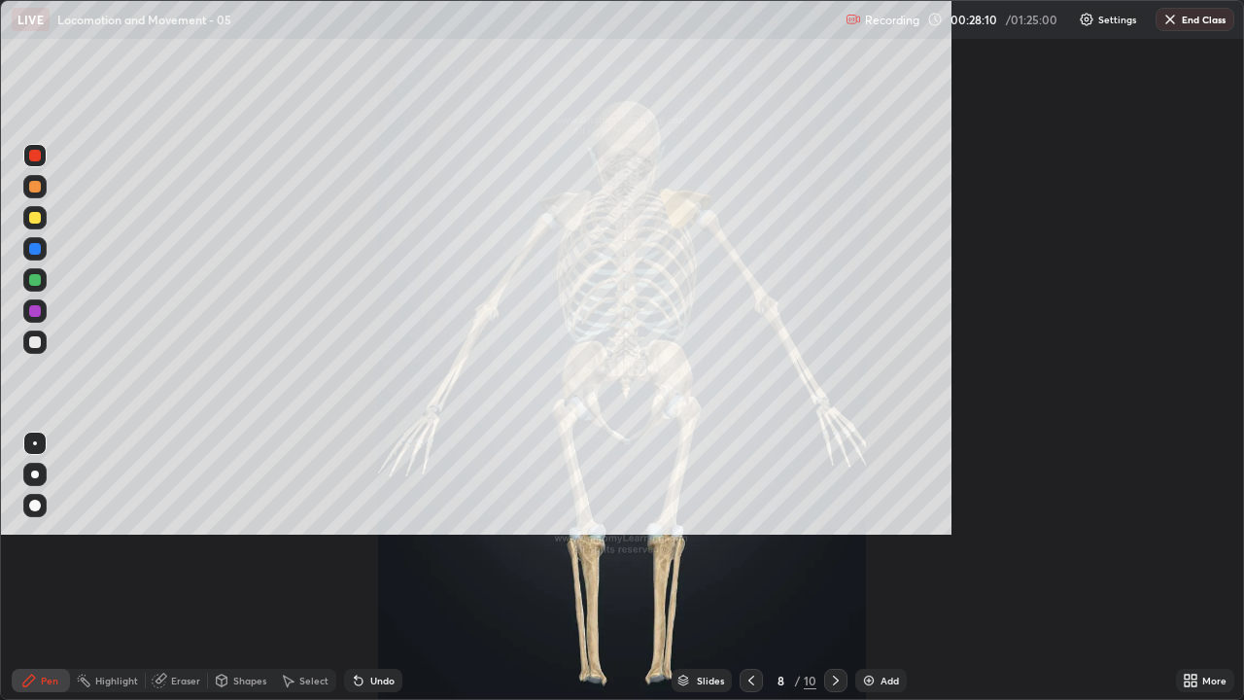
scroll to position [700, 1244]
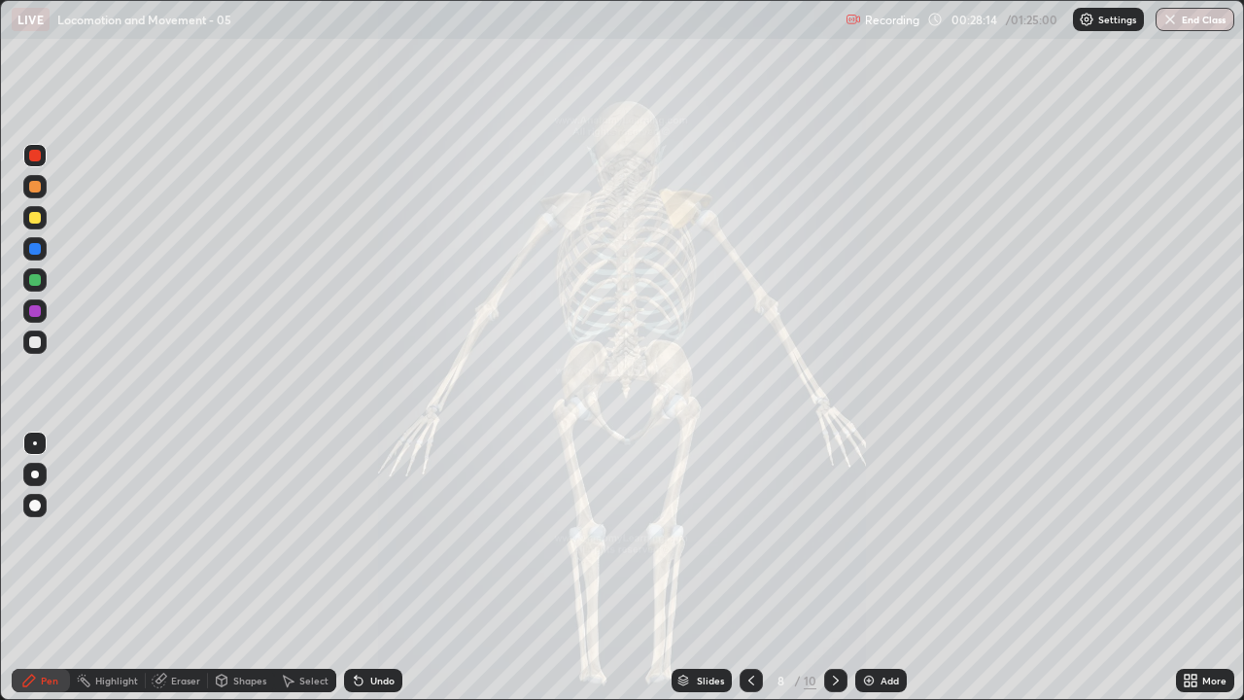
click at [706, 535] on div "Slides" at bounding box center [710, 681] width 27 height 10
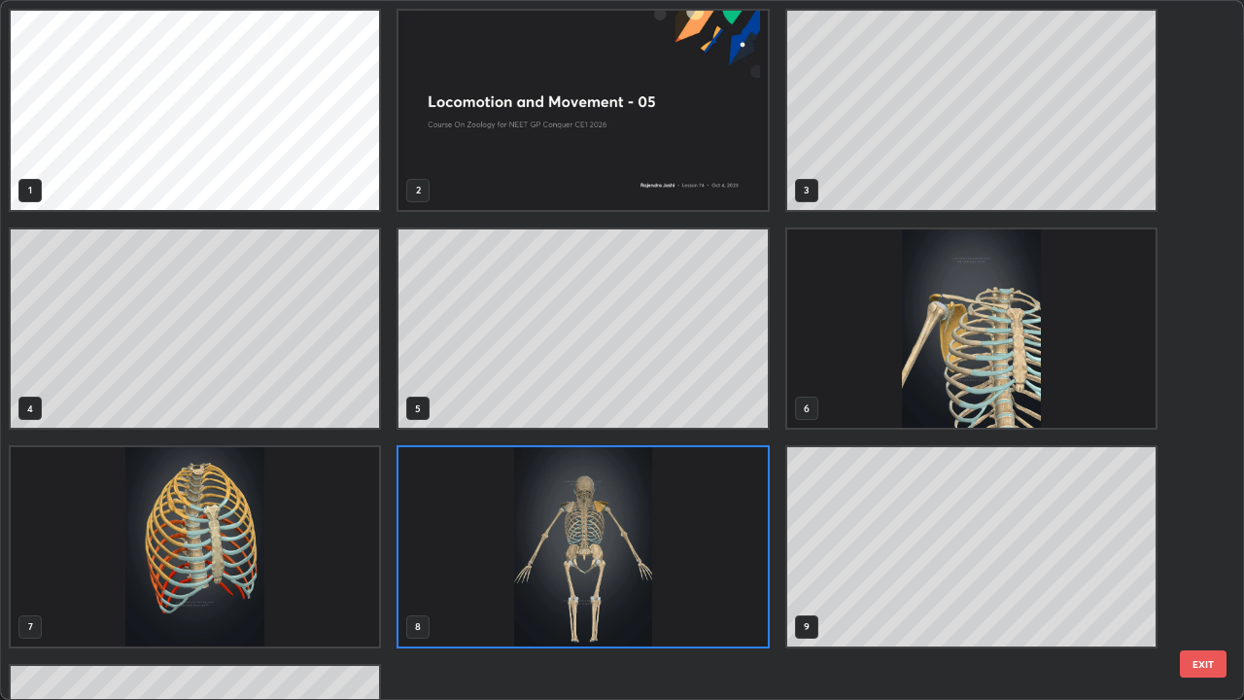
scroll to position [692, 1232]
click at [1003, 398] on img "grid" at bounding box center [971, 328] width 368 height 199
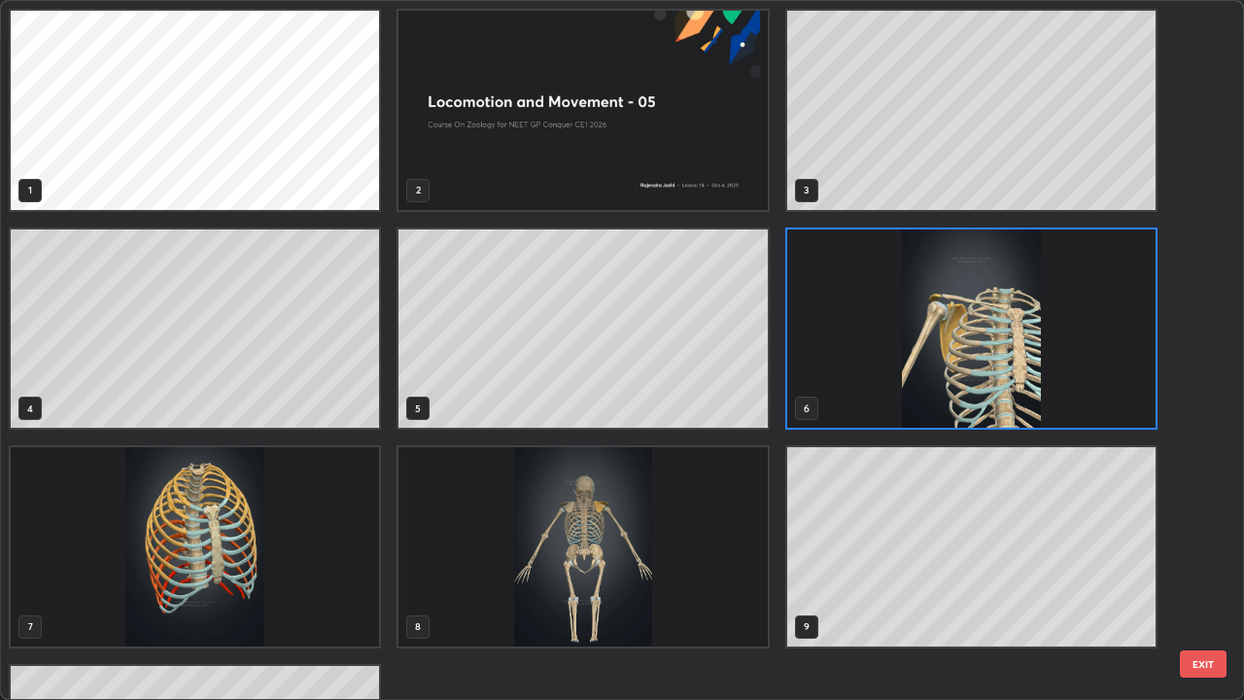
click at [1002, 395] on img "grid" at bounding box center [971, 328] width 368 height 199
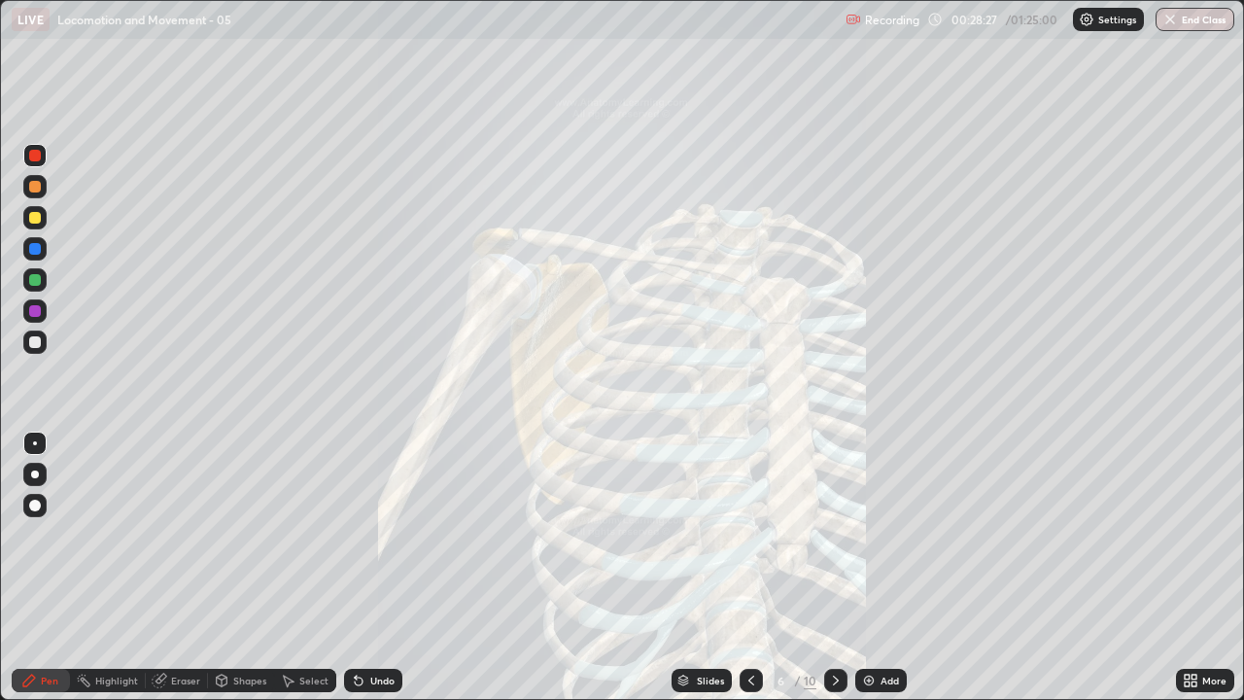
click at [701, 535] on div "Slides" at bounding box center [710, 681] width 27 height 10
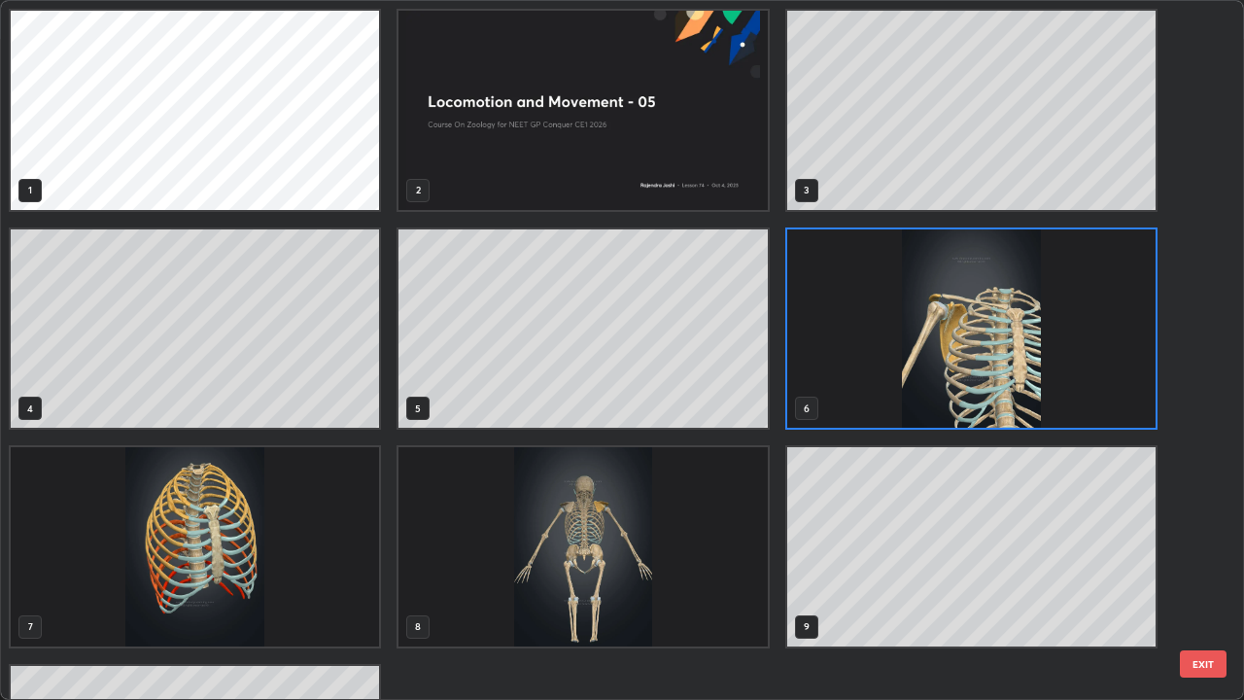
click at [230, 535] on img "grid" at bounding box center [195, 546] width 368 height 199
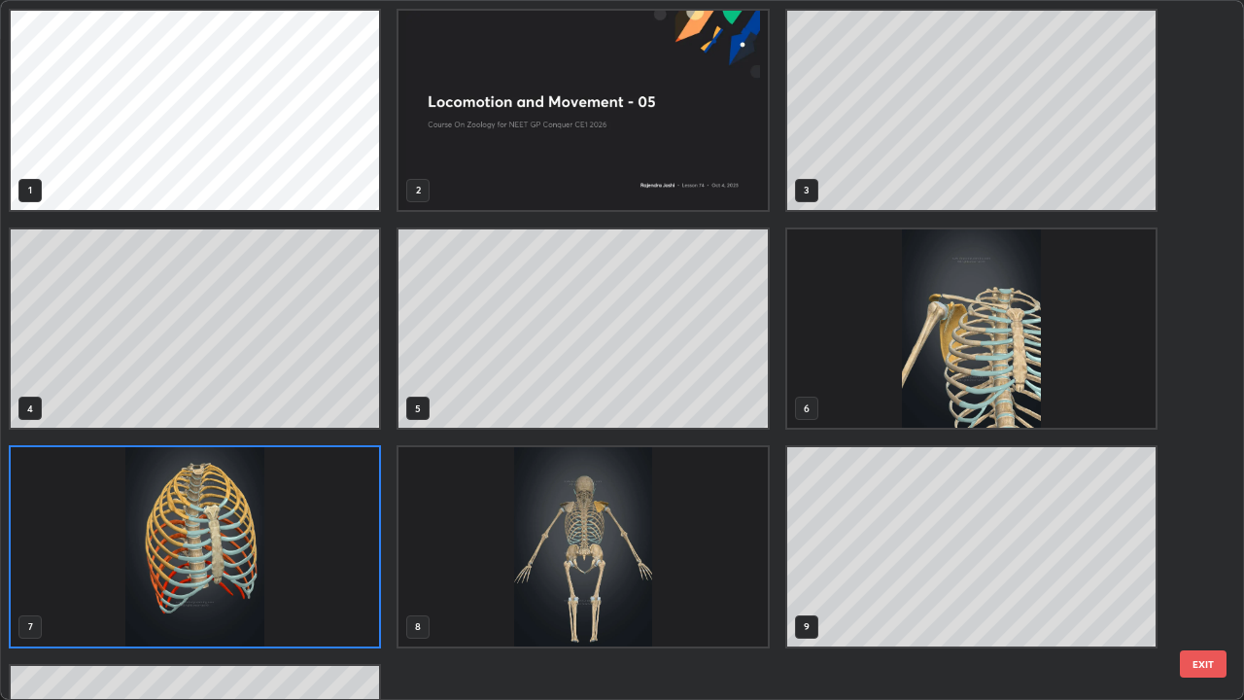
click at [264, 535] on img "grid" at bounding box center [195, 546] width 368 height 199
click at [269, 535] on img "grid" at bounding box center [195, 546] width 368 height 199
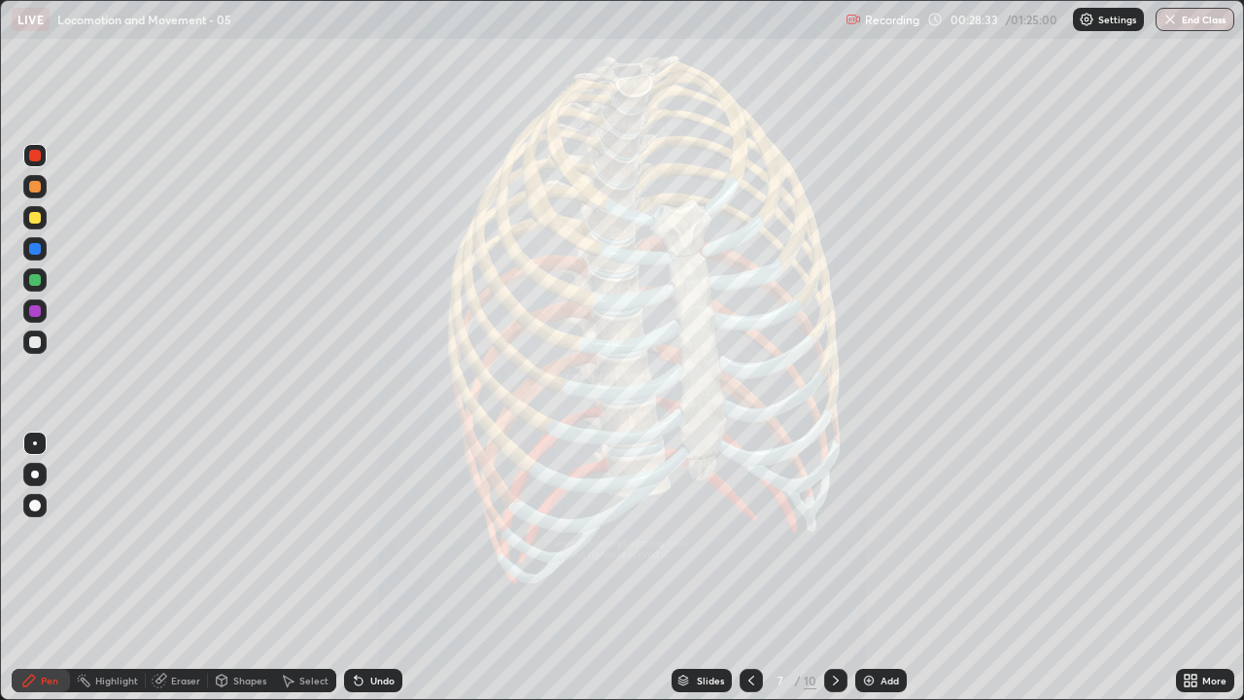
click at [1192, 535] on icon at bounding box center [1194, 683] width 5 height 5
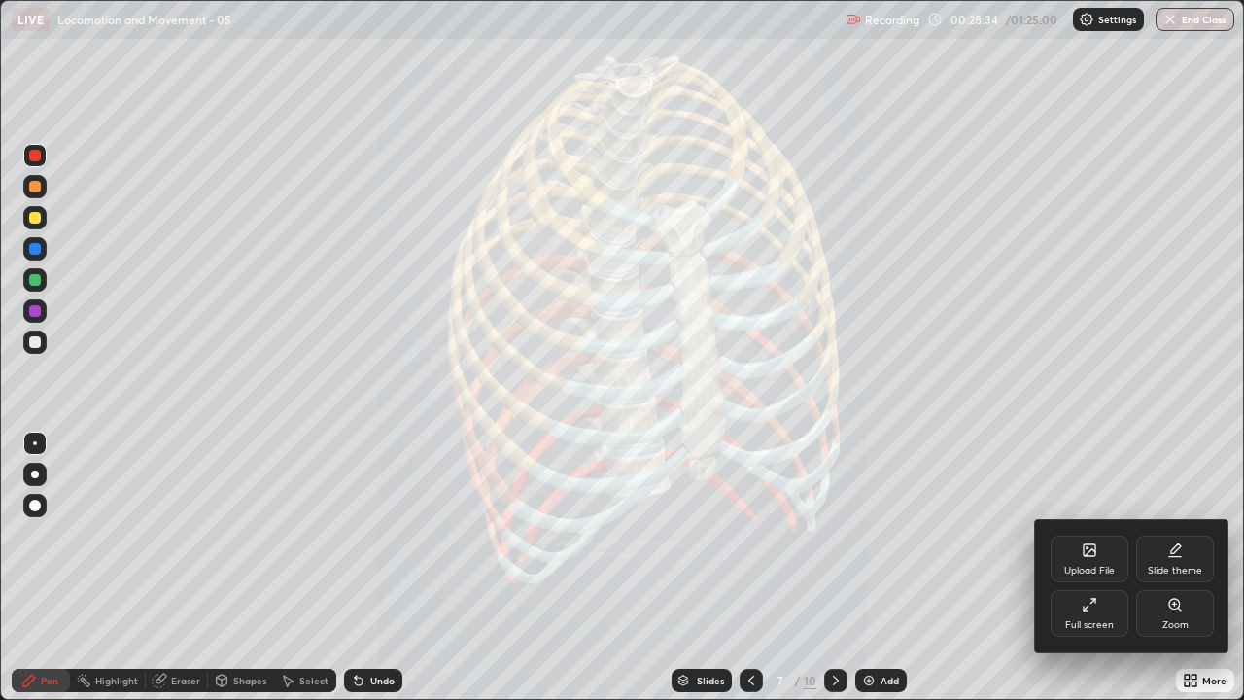
click at [1178, 535] on div "Zoom" at bounding box center [1175, 625] width 26 height 10
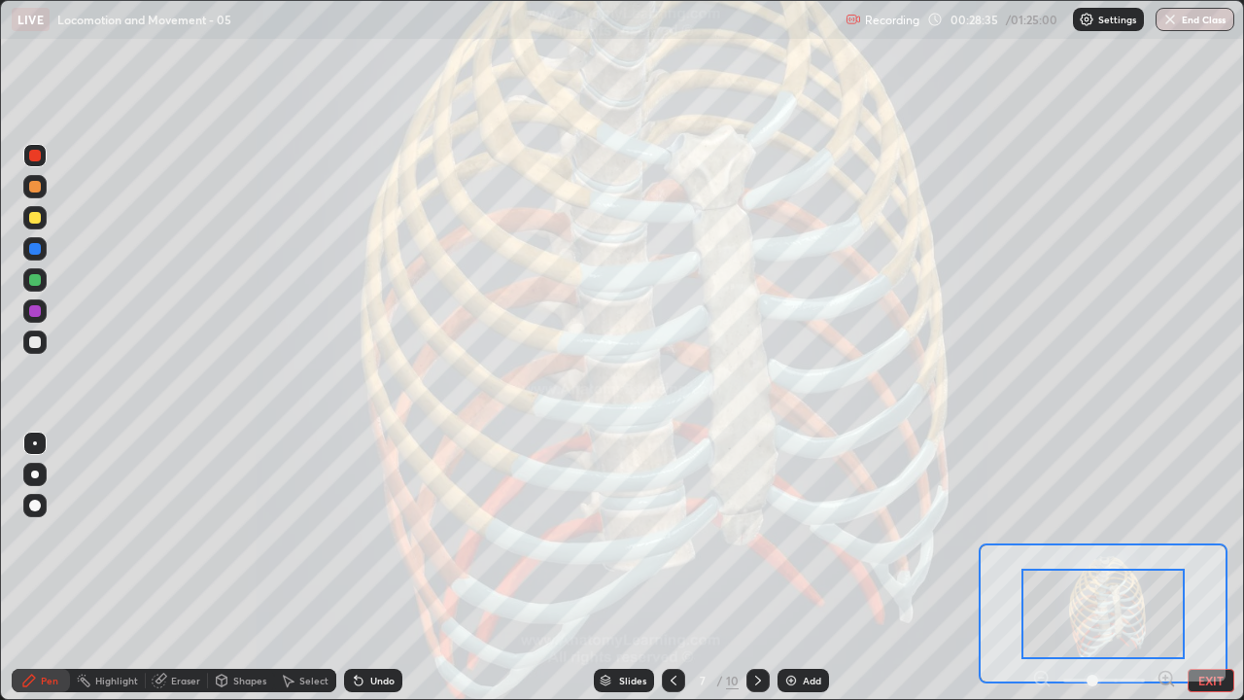
click at [1165, 535] on icon at bounding box center [1165, 677] width 5 height 0
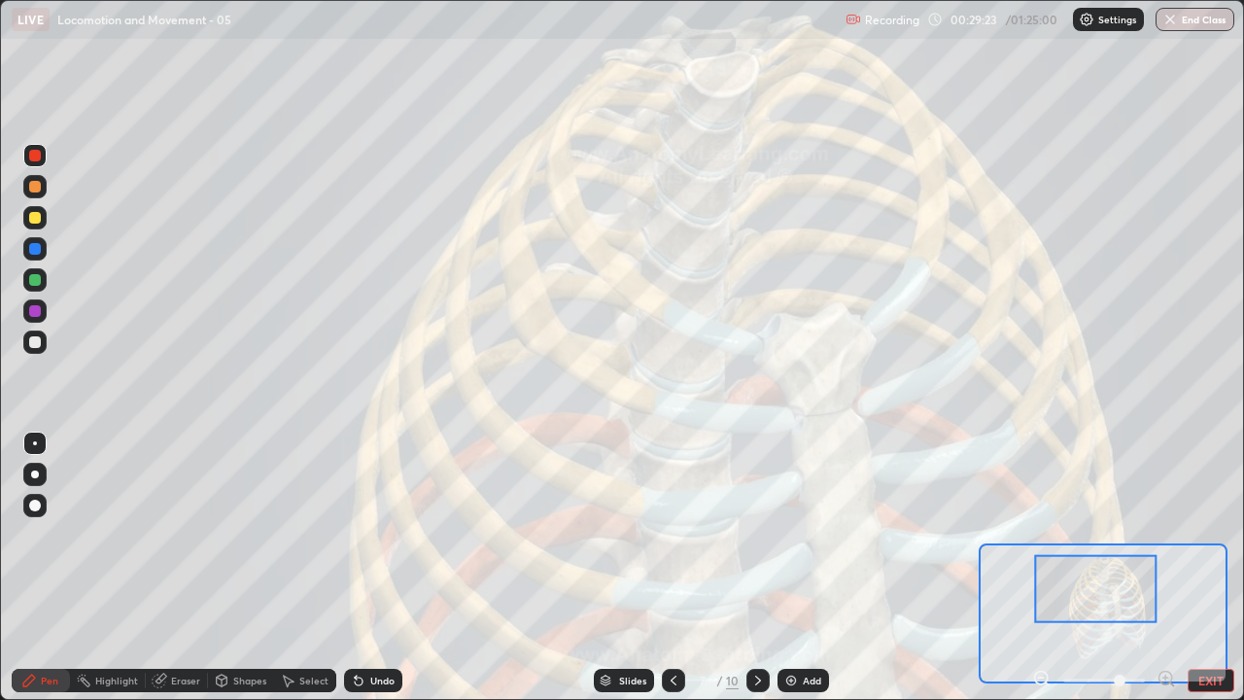
click at [806, 535] on div "Add" at bounding box center [812, 681] width 18 height 10
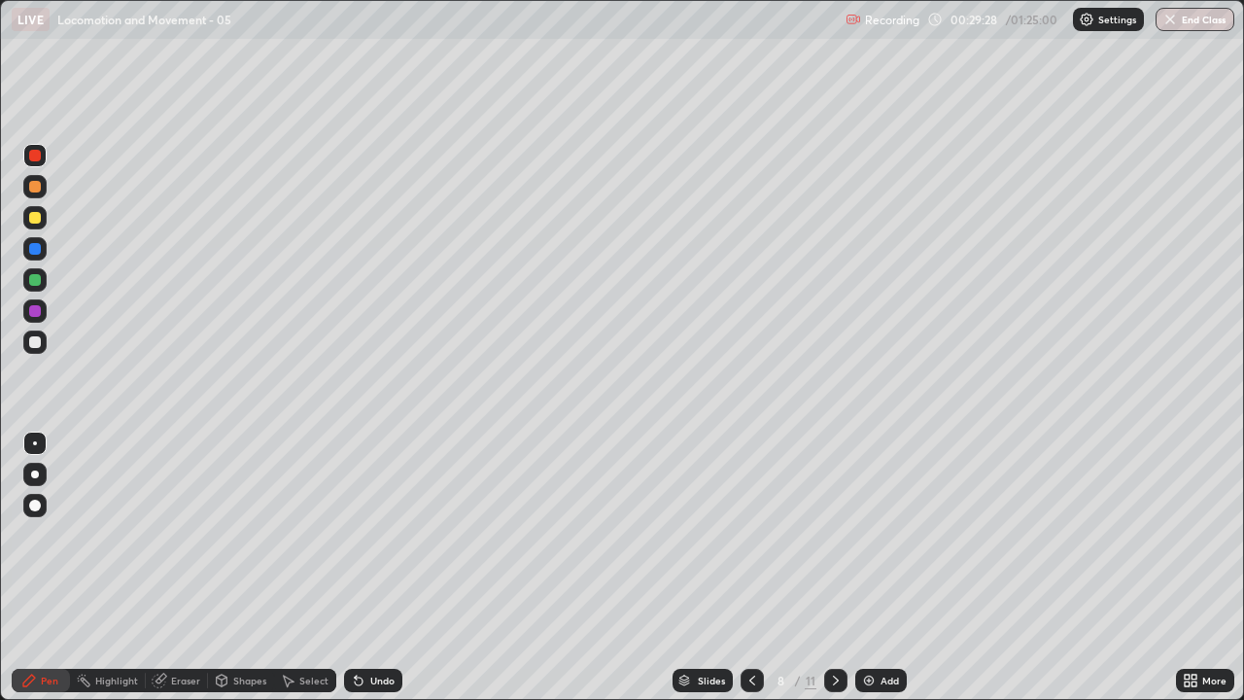
click at [352, 535] on div "Undo" at bounding box center [373, 680] width 58 height 23
click at [36, 280] on div at bounding box center [35, 280] width 12 height 12
click at [42, 338] on div at bounding box center [34, 341] width 23 height 23
click at [31, 507] on div at bounding box center [35, 506] width 12 height 12
click at [43, 440] on div at bounding box center [34, 443] width 23 height 23
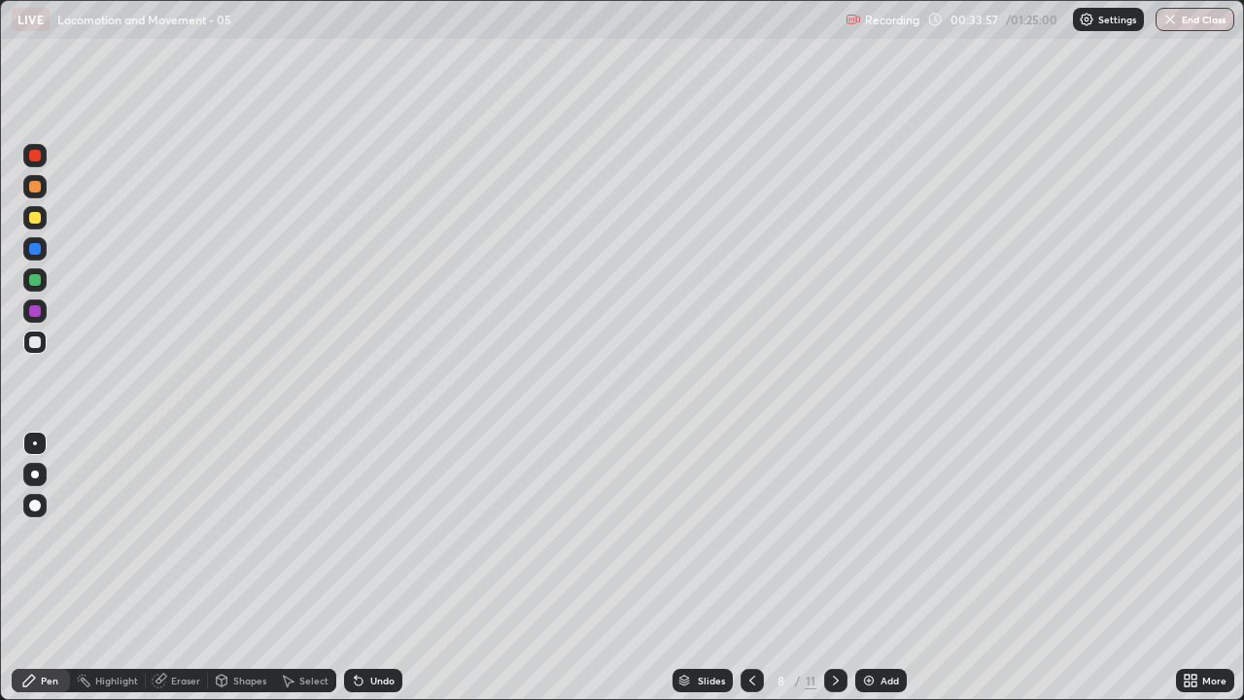
click at [35, 313] on div at bounding box center [35, 311] width 12 height 12
click at [374, 535] on div "Undo" at bounding box center [382, 681] width 24 height 10
click at [371, 535] on div "Undo" at bounding box center [373, 680] width 58 height 23
click at [42, 341] on div at bounding box center [34, 341] width 23 height 23
click at [36, 221] on div at bounding box center [35, 218] width 12 height 12
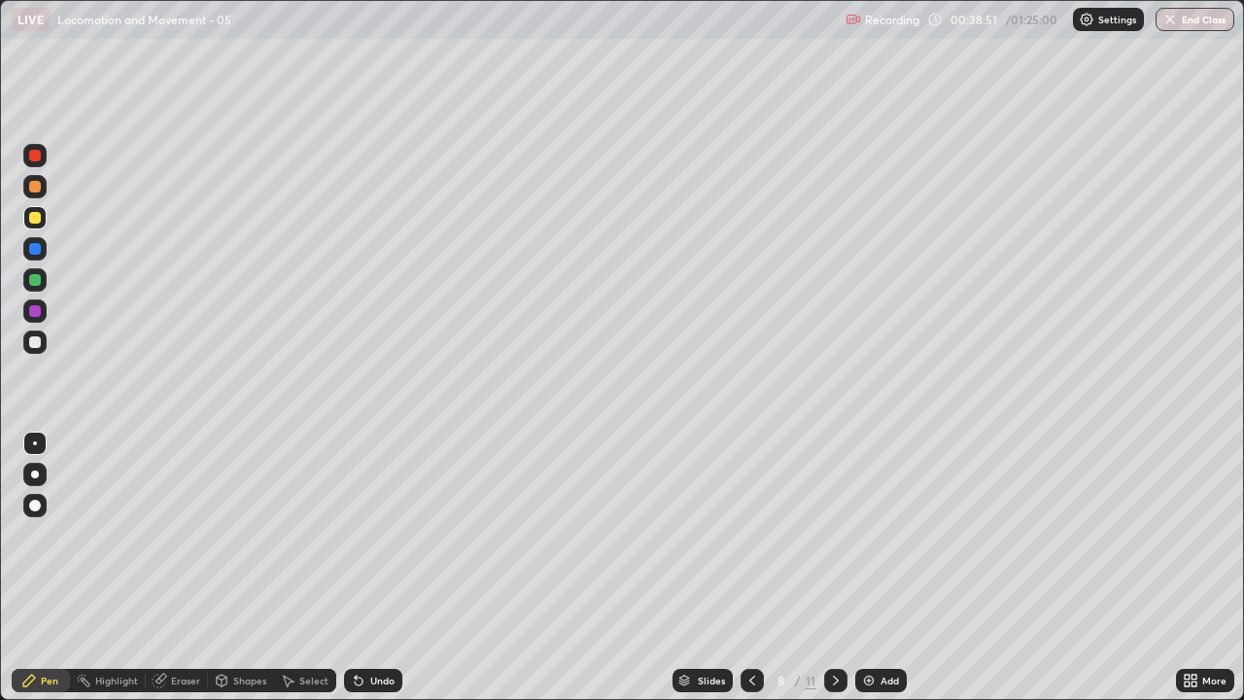
click at [603, 535] on div "Slides 8 / 11 Add" at bounding box center [789, 680] width 774 height 39
click at [33, 342] on div at bounding box center [35, 342] width 12 height 12
click at [176, 535] on div "Eraser" at bounding box center [185, 681] width 29 height 10
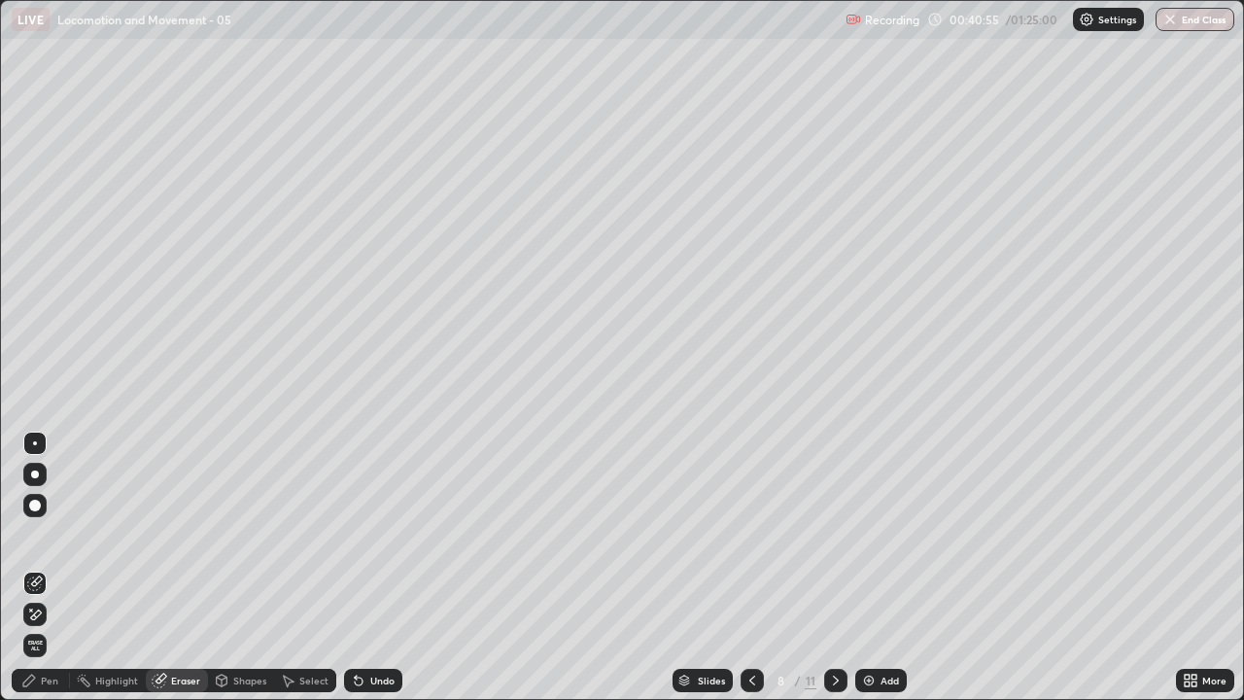
click at [47, 535] on div "Pen" at bounding box center [49, 681] width 17 height 10
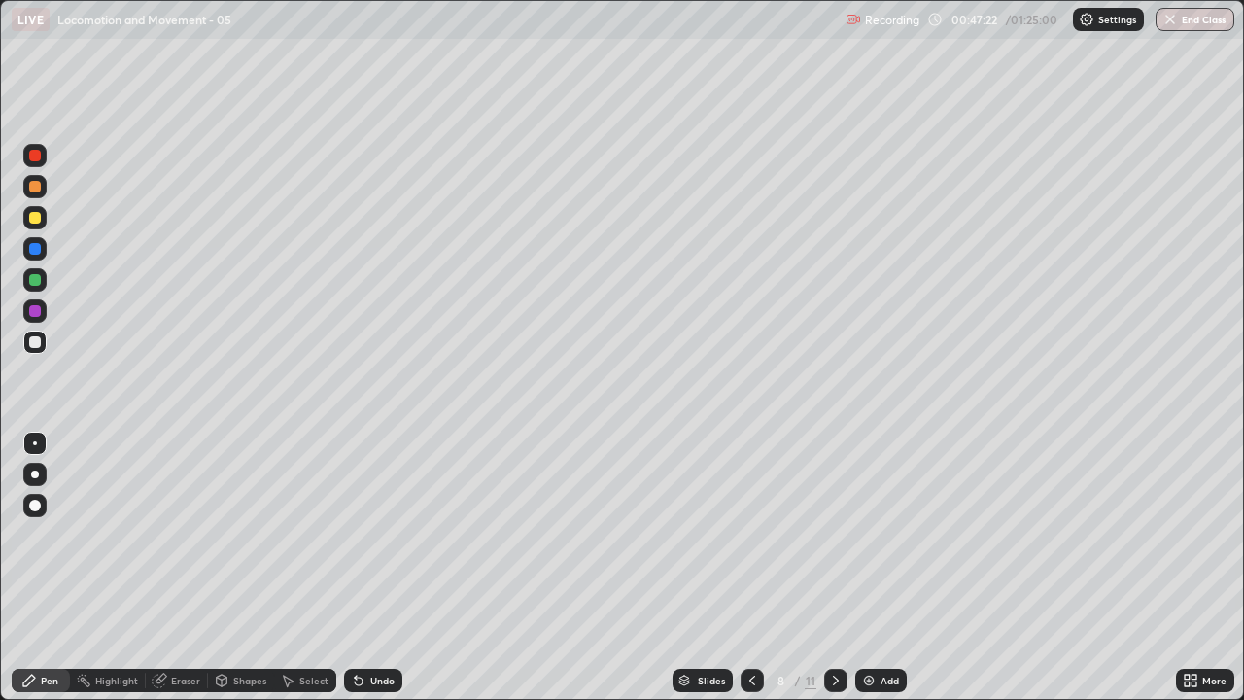
click at [871, 535] on img at bounding box center [869, 681] width 16 height 16
click at [371, 535] on div "Undo" at bounding box center [382, 681] width 24 height 10
click at [384, 535] on div "Undo" at bounding box center [382, 681] width 24 height 10
click at [380, 535] on div "Undo" at bounding box center [382, 681] width 24 height 10
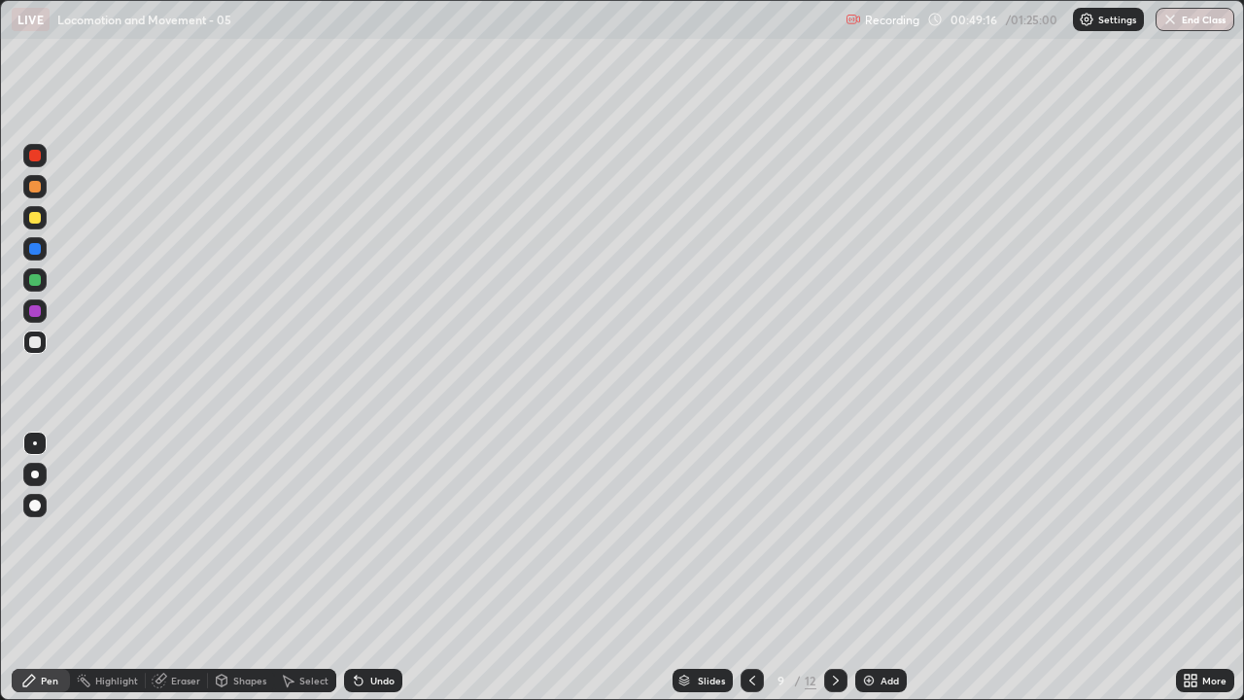
click at [40, 275] on div at bounding box center [34, 279] width 23 height 23
click at [43, 218] on div at bounding box center [34, 217] width 23 height 23
click at [35, 474] on div at bounding box center [35, 474] width 8 height 8
click at [39, 341] on div at bounding box center [35, 342] width 12 height 12
click at [33, 441] on div at bounding box center [35, 443] width 4 height 4
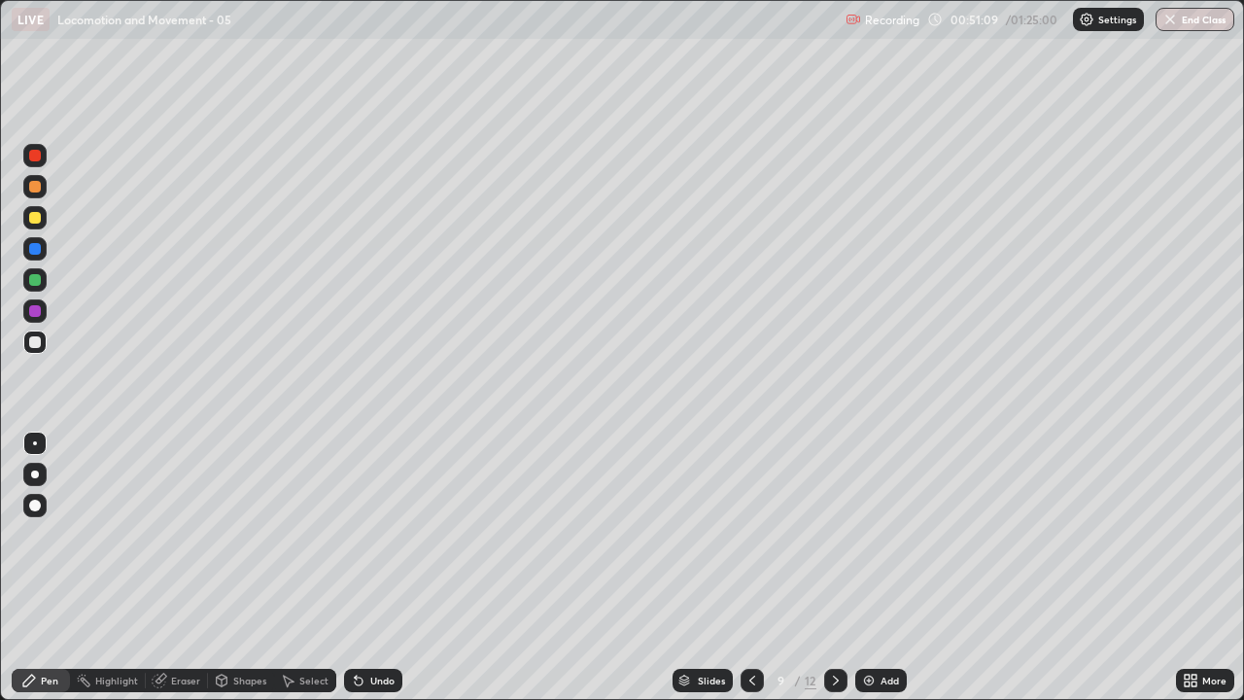
click at [37, 281] on div at bounding box center [35, 280] width 12 height 12
click at [39, 279] on div at bounding box center [35, 280] width 12 height 12
click at [40, 281] on div at bounding box center [35, 280] width 12 height 12
click at [37, 344] on div at bounding box center [35, 342] width 12 height 12
click at [33, 280] on div at bounding box center [35, 280] width 12 height 12
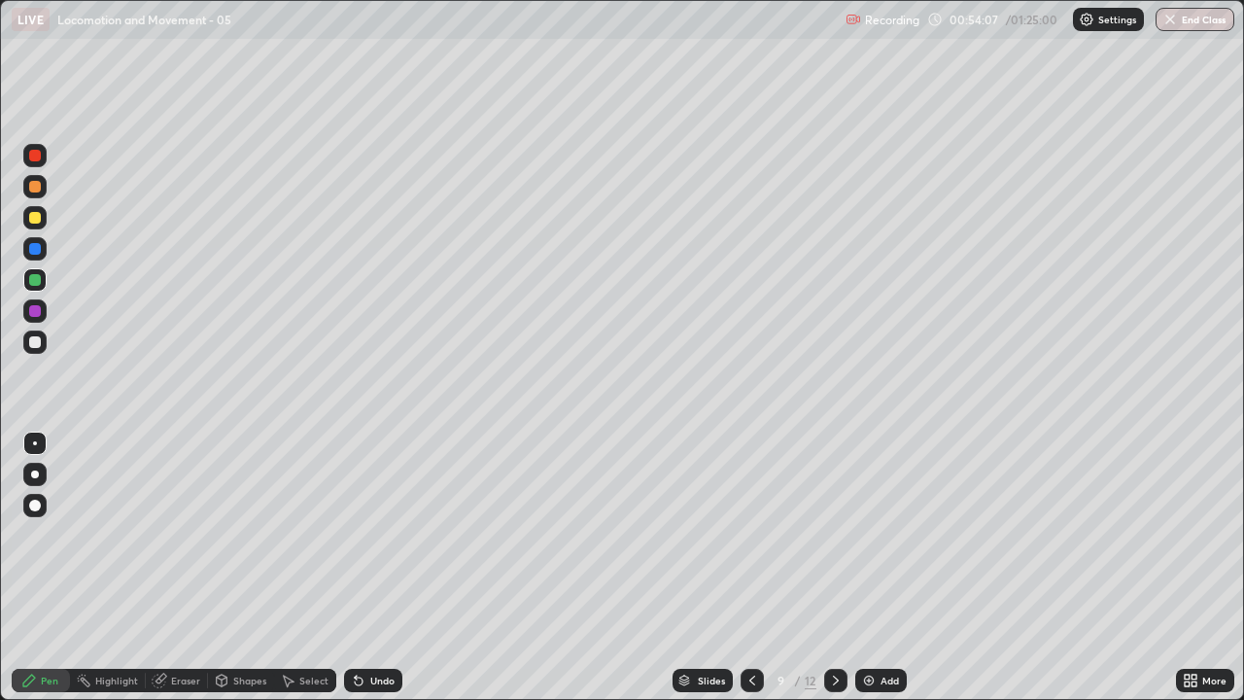
click at [35, 277] on div at bounding box center [35, 280] width 12 height 12
click at [750, 535] on icon at bounding box center [753, 681] width 16 height 16
click at [837, 535] on icon at bounding box center [836, 681] width 16 height 16
click at [31, 340] on div at bounding box center [35, 342] width 12 height 12
click at [35, 443] on div at bounding box center [35, 443] width 4 height 4
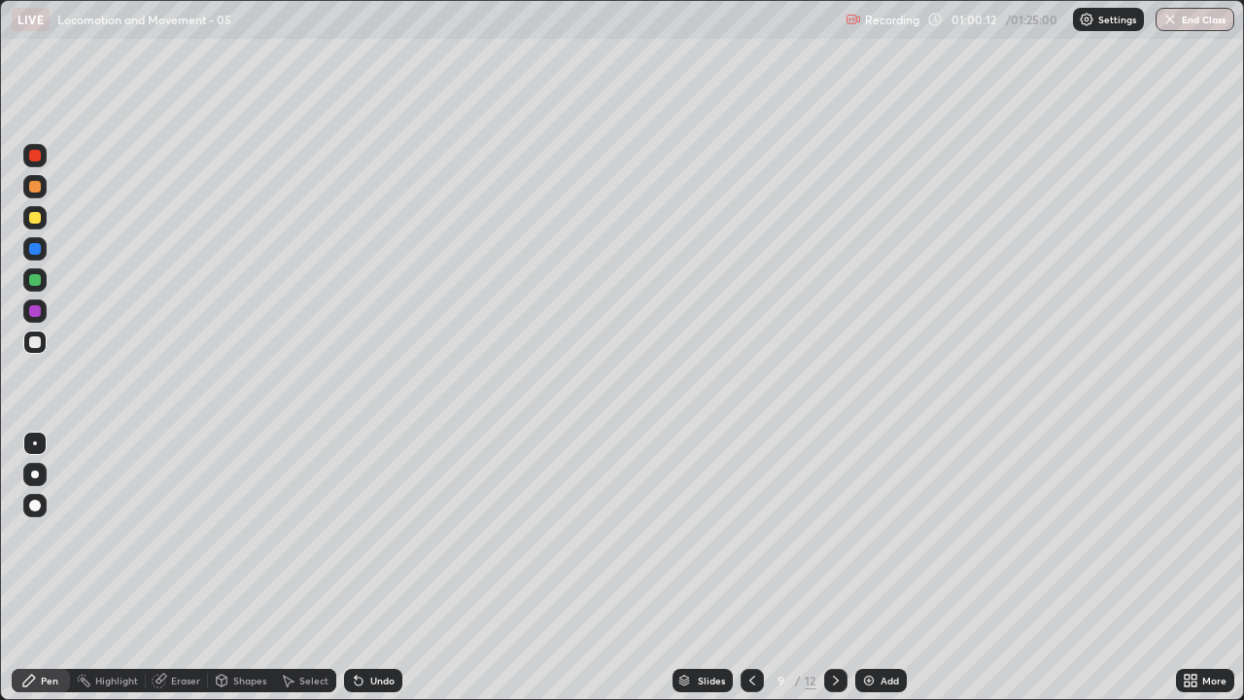
click at [33, 250] on div at bounding box center [35, 249] width 12 height 12
click at [895, 535] on div "Add" at bounding box center [890, 681] width 18 height 10
click at [38, 337] on div at bounding box center [35, 342] width 12 height 12
click at [35, 276] on div at bounding box center [35, 280] width 12 height 12
click at [38, 220] on div at bounding box center [35, 218] width 12 height 12
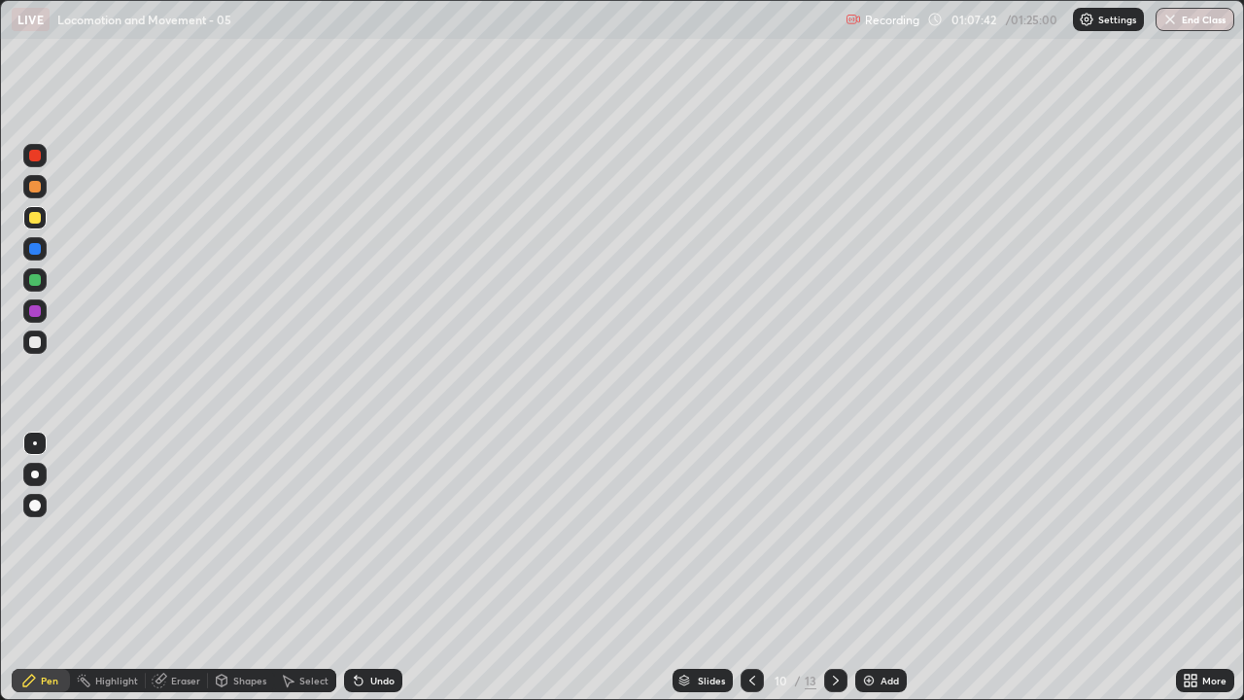
click at [370, 535] on div "Undo" at bounding box center [382, 681] width 24 height 10
click at [372, 535] on div "Undo" at bounding box center [382, 681] width 24 height 10
click at [371, 535] on div "Undo" at bounding box center [382, 681] width 24 height 10
click at [40, 341] on div at bounding box center [35, 342] width 12 height 12
click at [34, 249] on div at bounding box center [35, 249] width 12 height 12
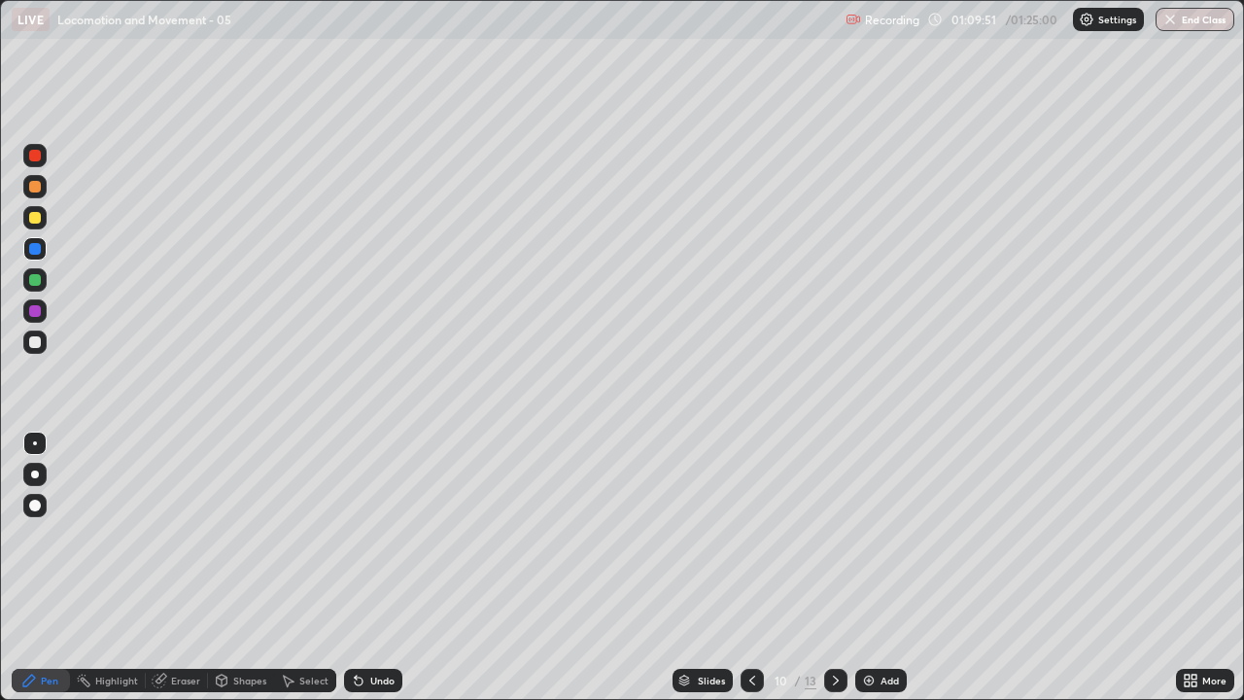
click at [36, 341] on div at bounding box center [35, 342] width 12 height 12
click at [382, 535] on div "Undo" at bounding box center [382, 681] width 24 height 10
click at [32, 216] on div at bounding box center [35, 218] width 12 height 12
click at [33, 247] on div at bounding box center [35, 249] width 12 height 12
click at [376, 535] on div "Undo" at bounding box center [373, 680] width 58 height 23
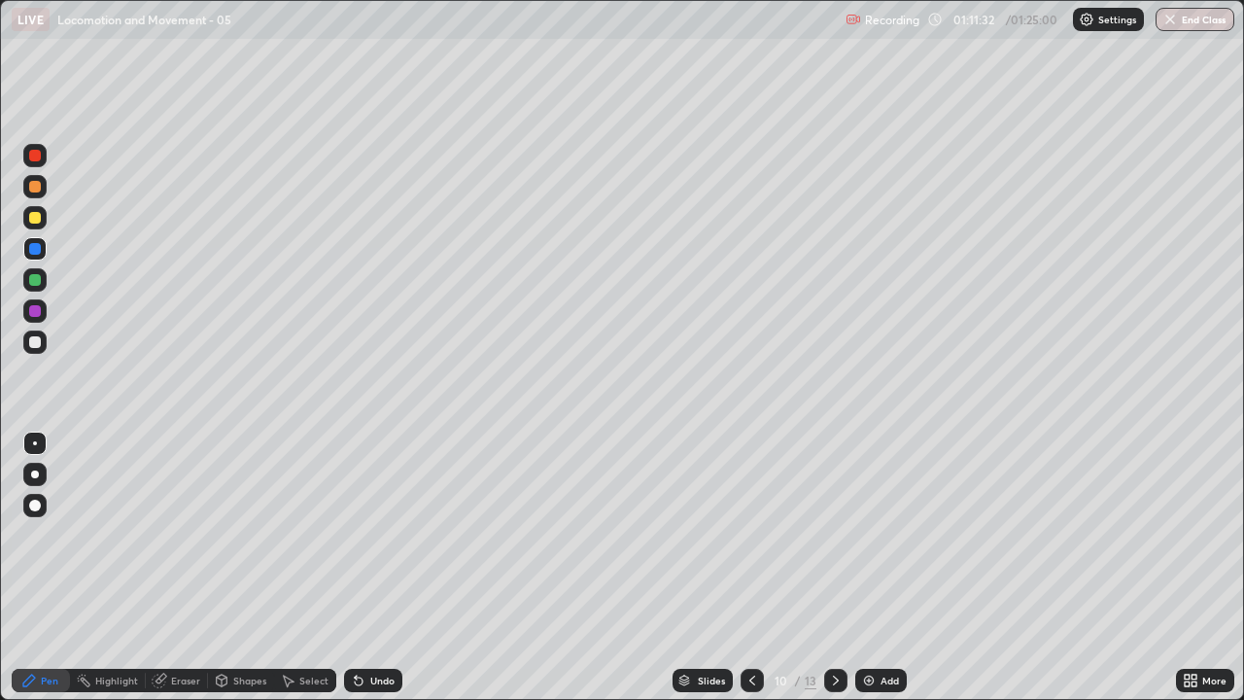
click at [368, 535] on div "Undo" at bounding box center [373, 680] width 58 height 23
click at [371, 535] on div "Undo" at bounding box center [382, 681] width 24 height 10
click at [370, 535] on div "Undo" at bounding box center [382, 681] width 24 height 10
click at [374, 535] on div "Undo" at bounding box center [382, 681] width 24 height 10
click at [376, 535] on div "Undo" at bounding box center [382, 681] width 24 height 10
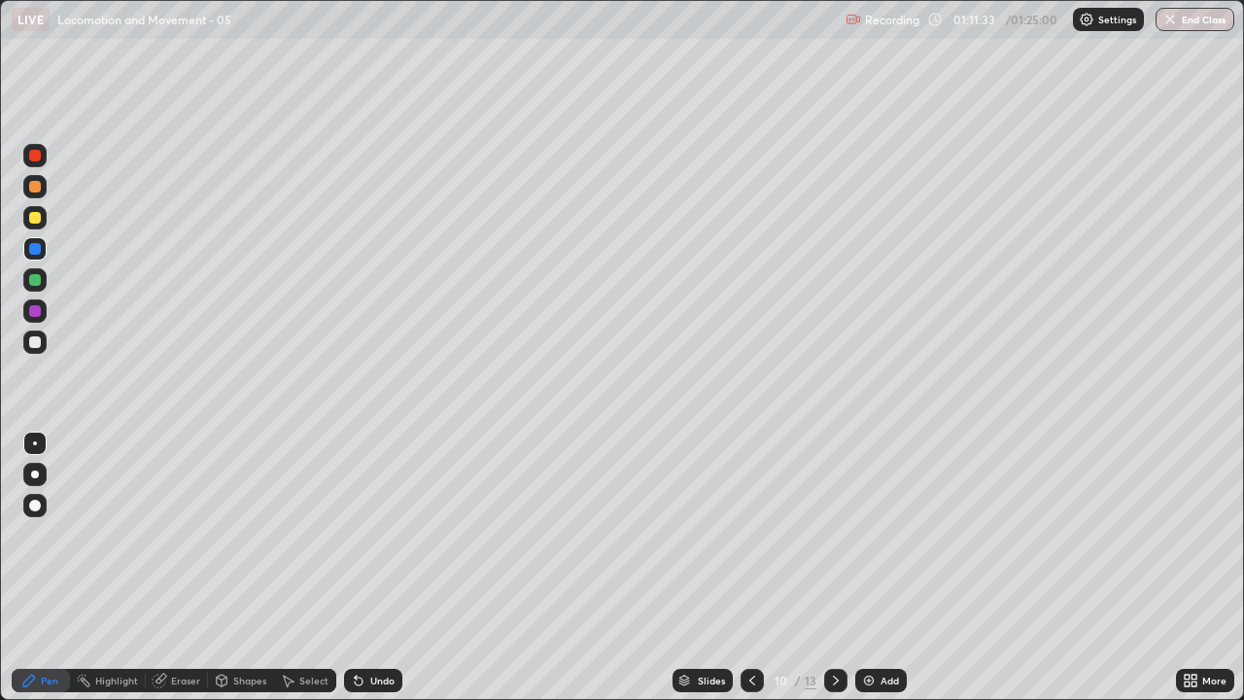
click at [374, 535] on div "Undo" at bounding box center [382, 681] width 24 height 10
click at [373, 535] on div "Undo" at bounding box center [382, 681] width 24 height 10
click at [374, 535] on div "Undo" at bounding box center [382, 681] width 24 height 10
click at [375, 535] on div "Undo" at bounding box center [382, 681] width 24 height 10
click at [376, 535] on div "Undo" at bounding box center [382, 681] width 24 height 10
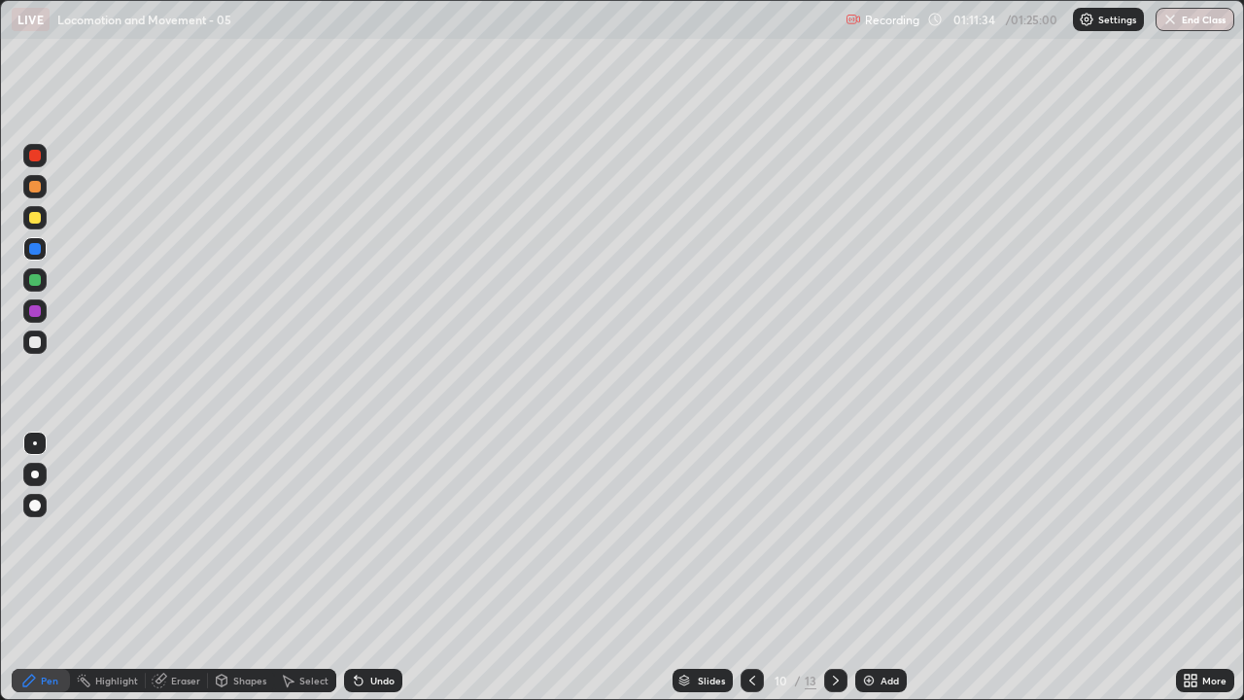
click at [376, 535] on div "Undo" at bounding box center [382, 681] width 24 height 10
click at [378, 535] on div "Undo" at bounding box center [382, 681] width 24 height 10
click at [379, 535] on div "Undo" at bounding box center [382, 681] width 24 height 10
click at [378, 535] on div "Undo" at bounding box center [382, 681] width 24 height 10
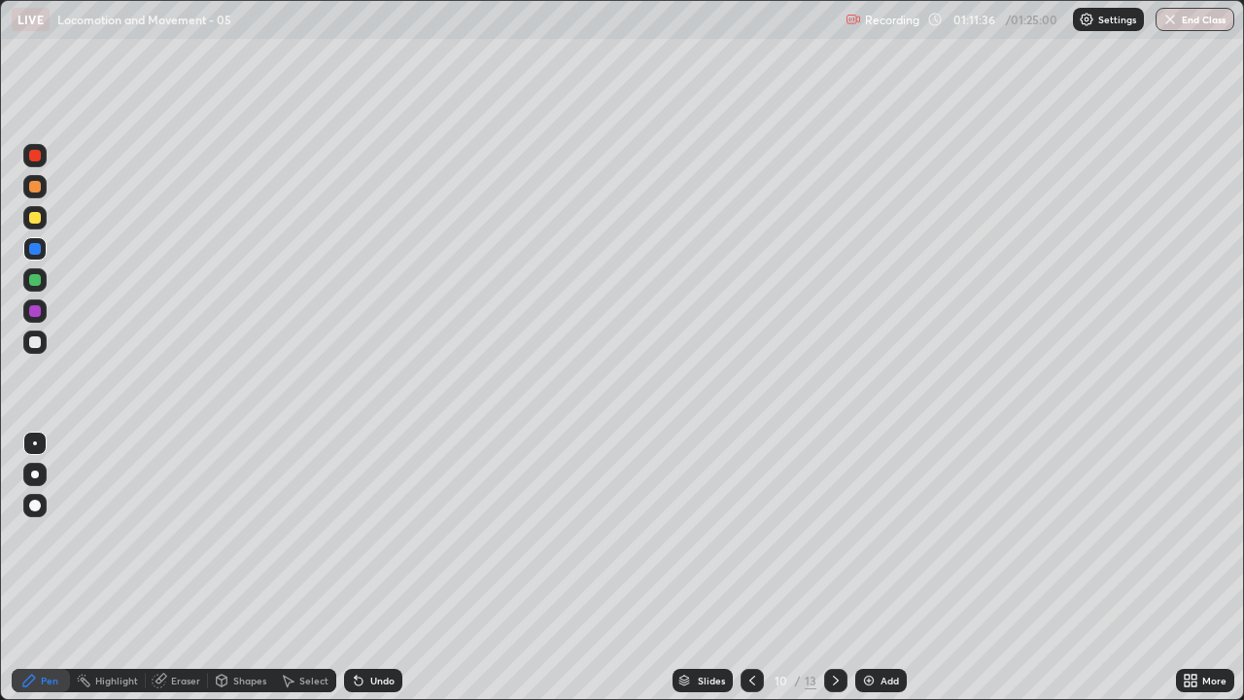
click at [379, 535] on div "Undo" at bounding box center [382, 681] width 24 height 10
click at [380, 535] on div "Undo" at bounding box center [382, 681] width 24 height 10
click at [381, 535] on div "Undo" at bounding box center [382, 681] width 24 height 10
click at [382, 535] on div "Undo" at bounding box center [382, 681] width 24 height 10
click at [380, 535] on div "Undo" at bounding box center [382, 681] width 24 height 10
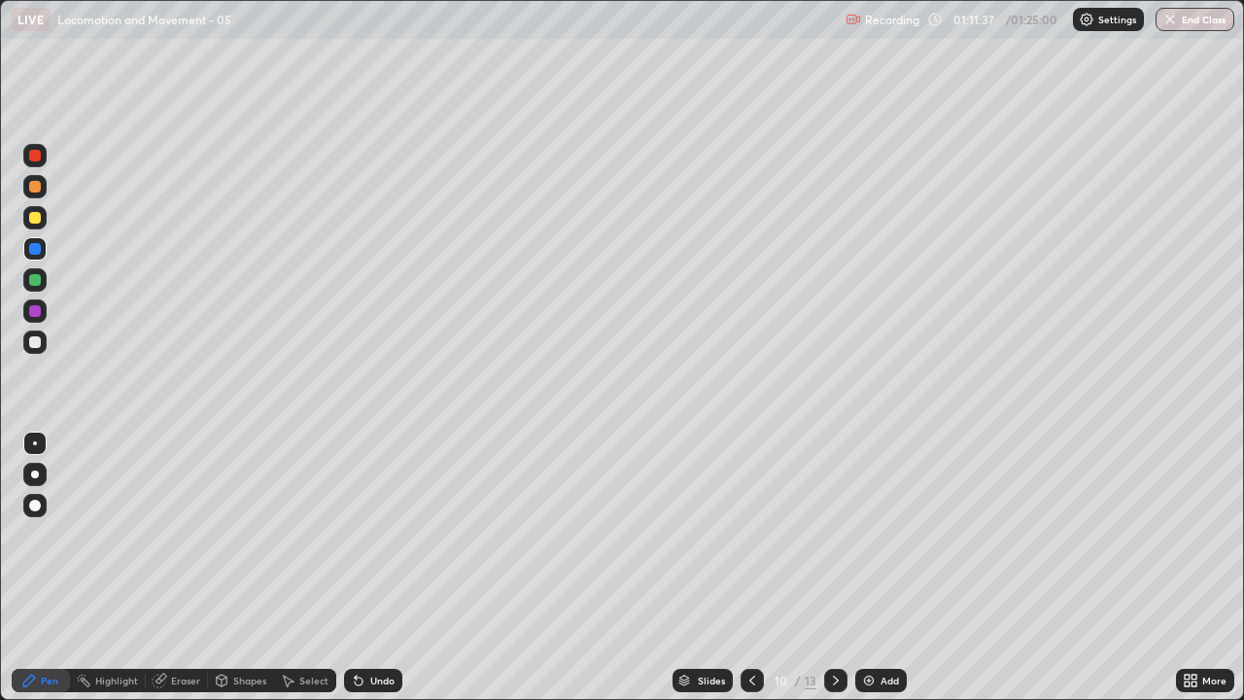
click at [382, 535] on div "Undo" at bounding box center [382, 681] width 24 height 10
click at [44, 223] on div at bounding box center [34, 217] width 23 height 23
click at [34, 247] on div at bounding box center [35, 249] width 12 height 12
click at [33, 217] on div at bounding box center [35, 218] width 12 height 12
click at [36, 309] on div at bounding box center [35, 311] width 12 height 12
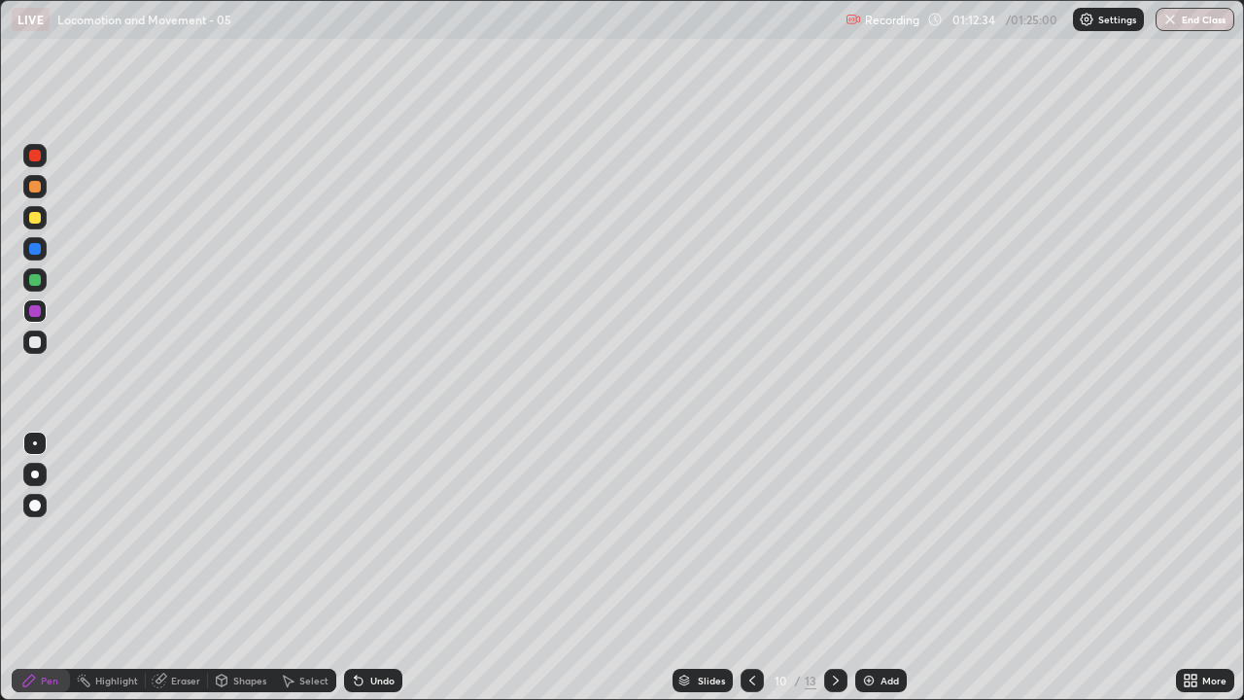
click at [30, 282] on div at bounding box center [35, 280] width 12 height 12
click at [36, 342] on div at bounding box center [35, 342] width 12 height 12
click at [35, 188] on div at bounding box center [35, 187] width 12 height 12
click at [887, 535] on div "Add" at bounding box center [890, 681] width 18 height 10
click at [36, 342] on div at bounding box center [35, 342] width 12 height 12
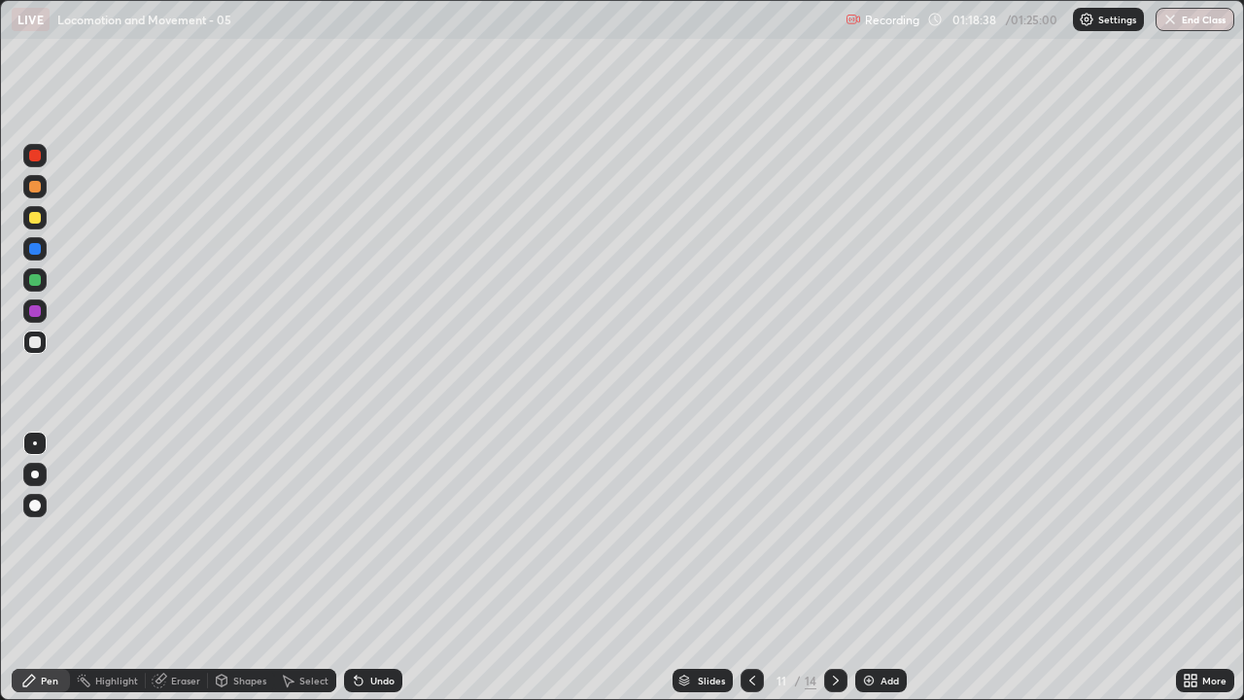
click at [35, 281] on div at bounding box center [35, 280] width 12 height 12
click at [35, 344] on div at bounding box center [35, 342] width 12 height 12
click at [35, 220] on div at bounding box center [35, 218] width 12 height 12
click at [384, 535] on div "Undo" at bounding box center [373, 680] width 58 height 23
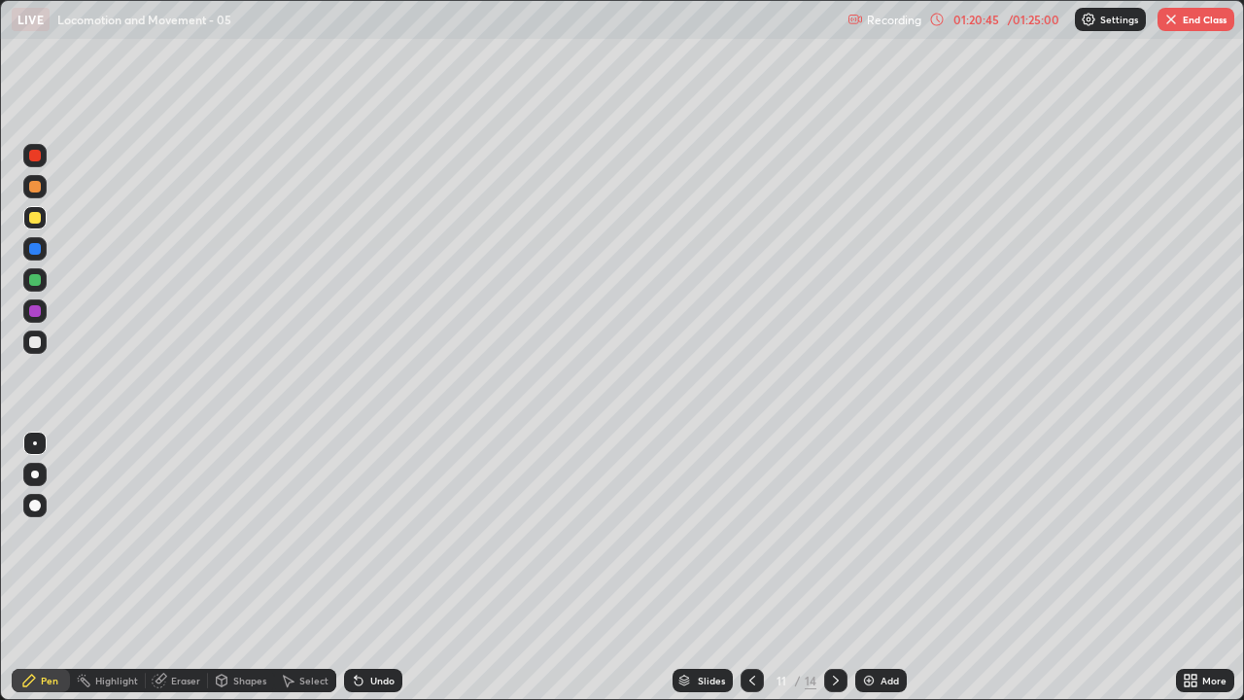
click at [178, 535] on div "Eraser" at bounding box center [185, 681] width 29 height 10
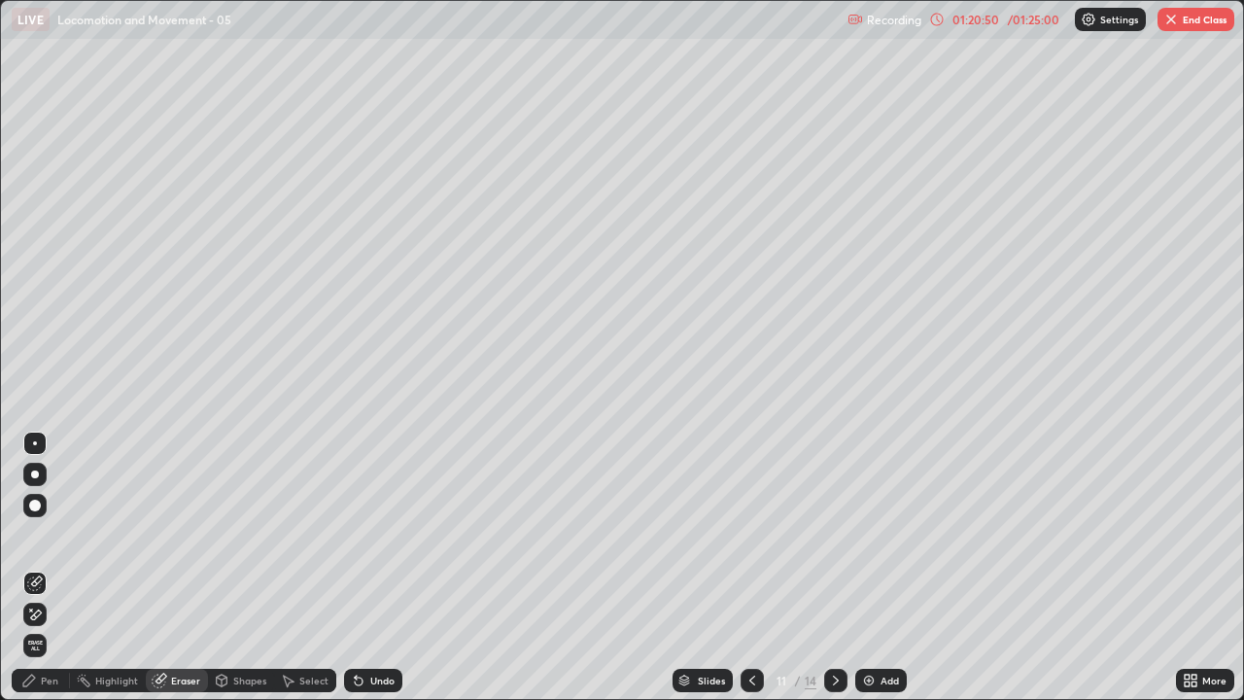
click at [52, 535] on div "Pen" at bounding box center [49, 681] width 17 height 10
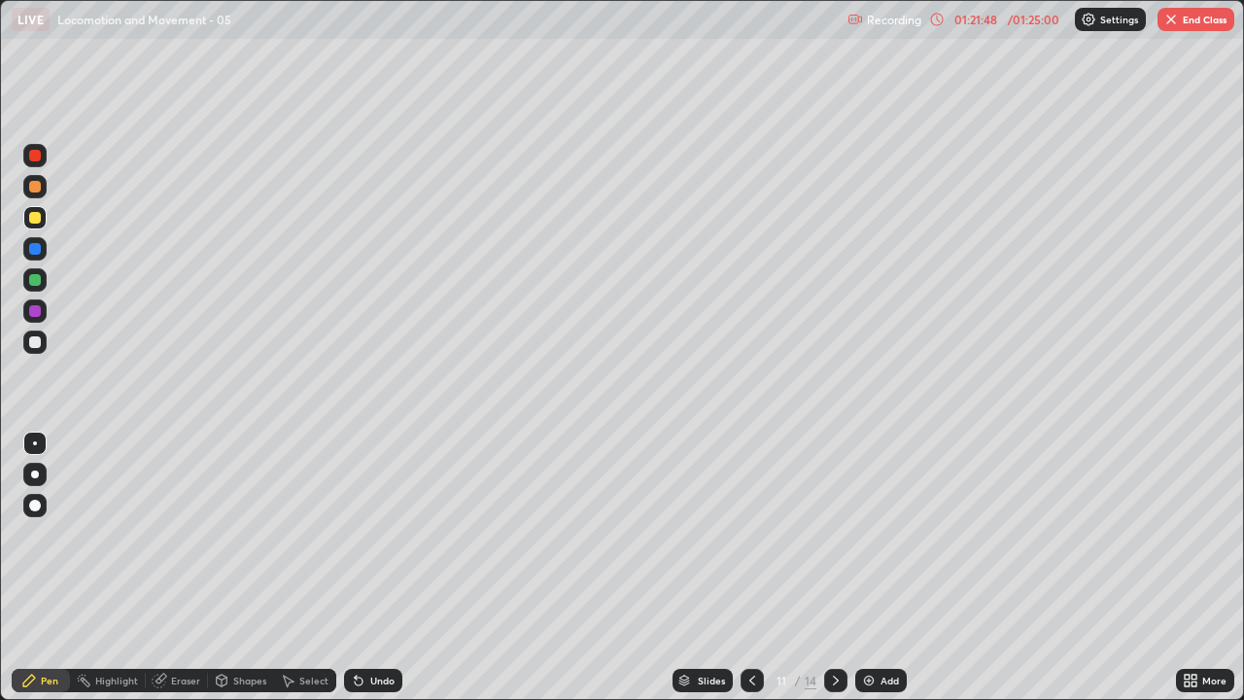
click at [36, 346] on div at bounding box center [35, 342] width 12 height 12
click at [33, 476] on div at bounding box center [35, 474] width 8 height 8
click at [35, 474] on div at bounding box center [35, 474] width 8 height 8
click at [33, 314] on div at bounding box center [35, 311] width 12 height 12
click at [35, 216] on div at bounding box center [35, 218] width 12 height 12
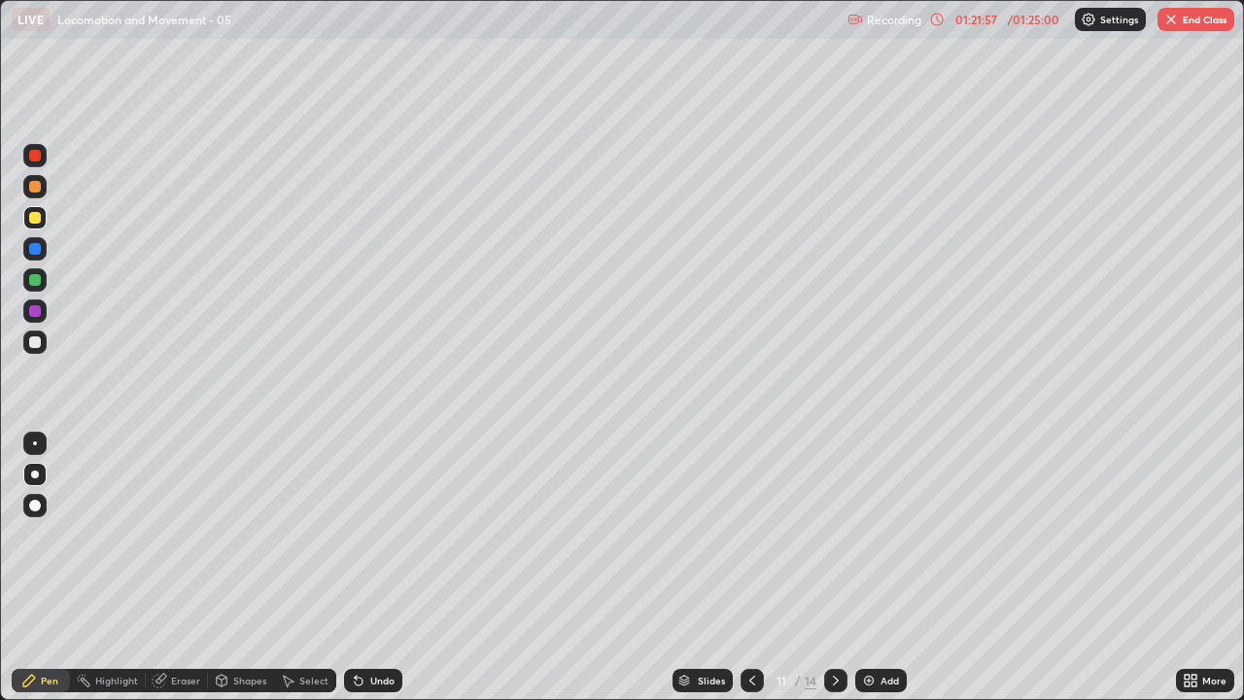
click at [35, 182] on div at bounding box center [35, 187] width 12 height 12
click at [695, 535] on div "Slides" at bounding box center [703, 680] width 60 height 23
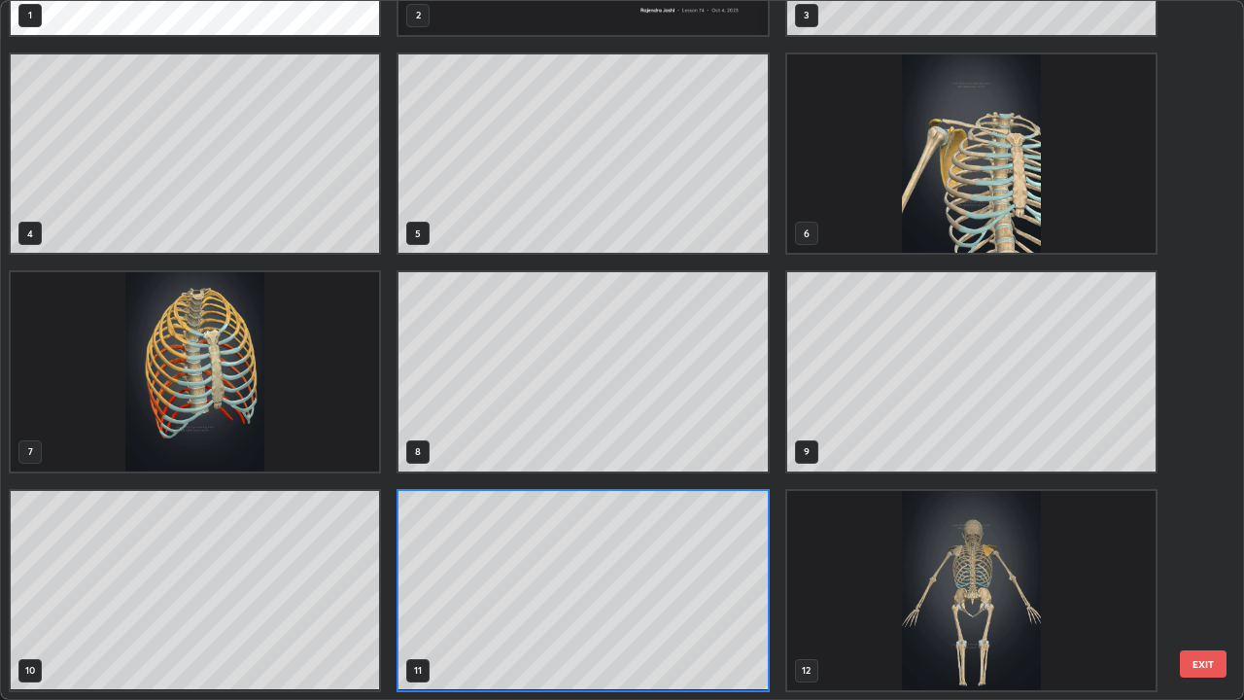
click at [1024, 199] on img "grid" at bounding box center [971, 153] width 368 height 199
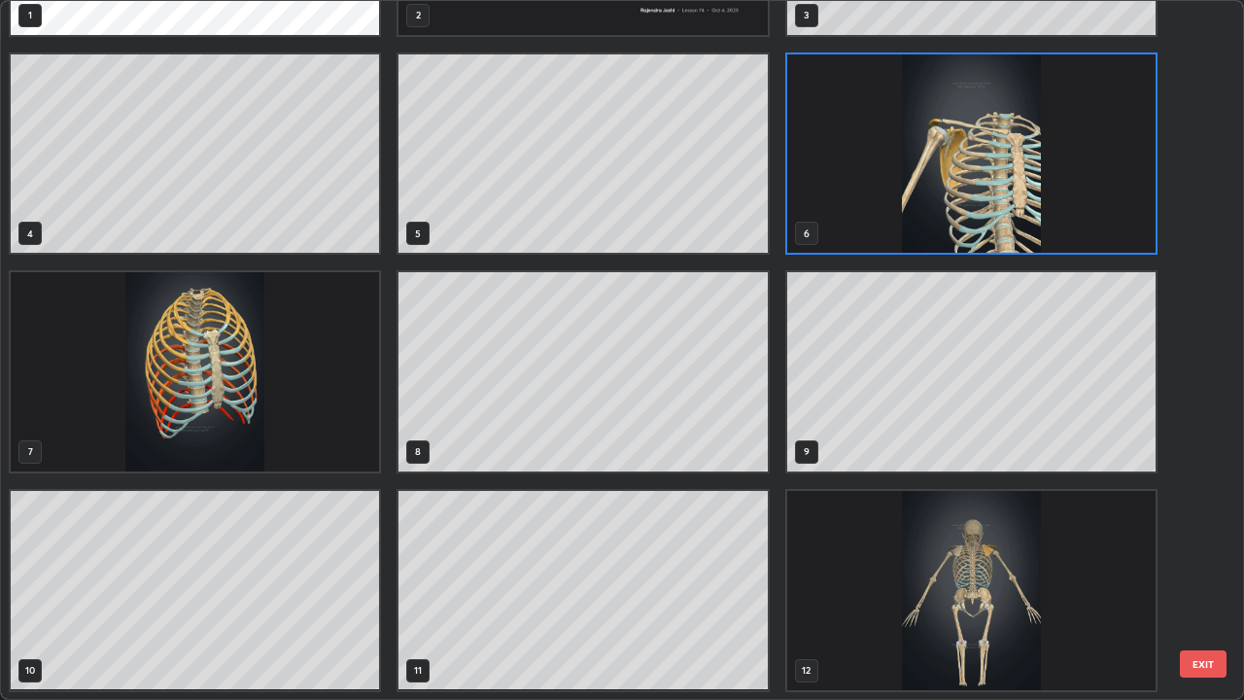
click at [1027, 201] on img "grid" at bounding box center [971, 153] width 368 height 199
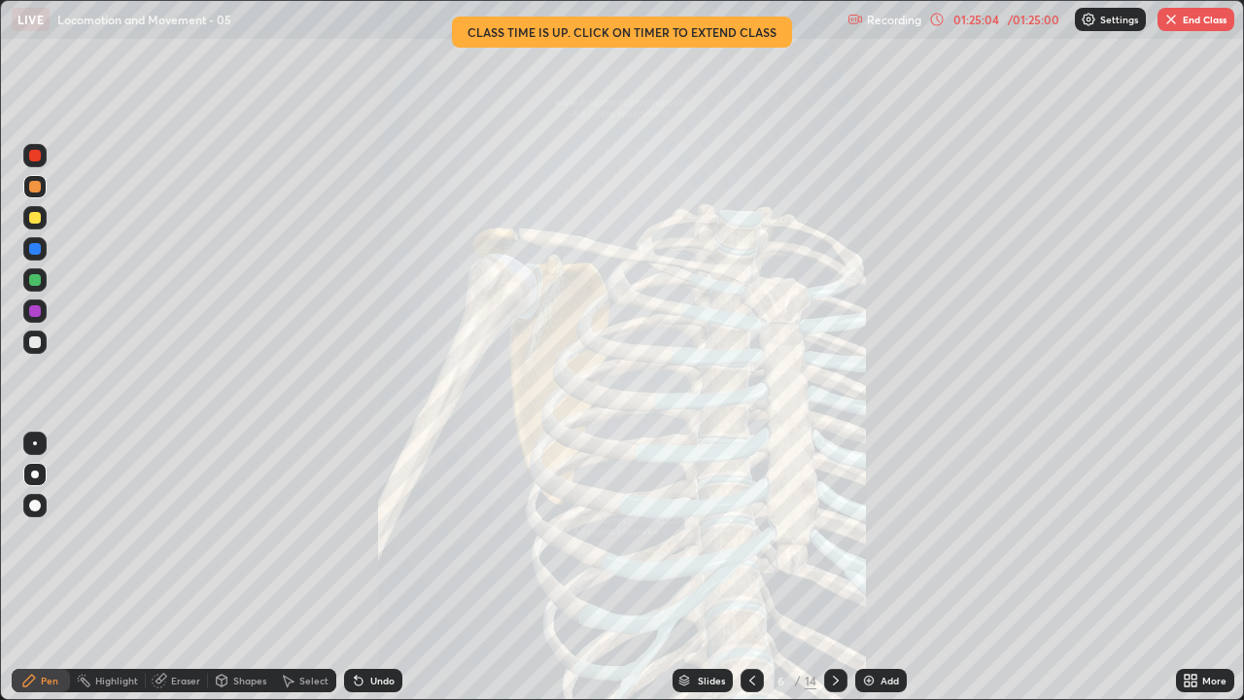
click at [1199, 23] on button "End Class" at bounding box center [1196, 19] width 77 height 23
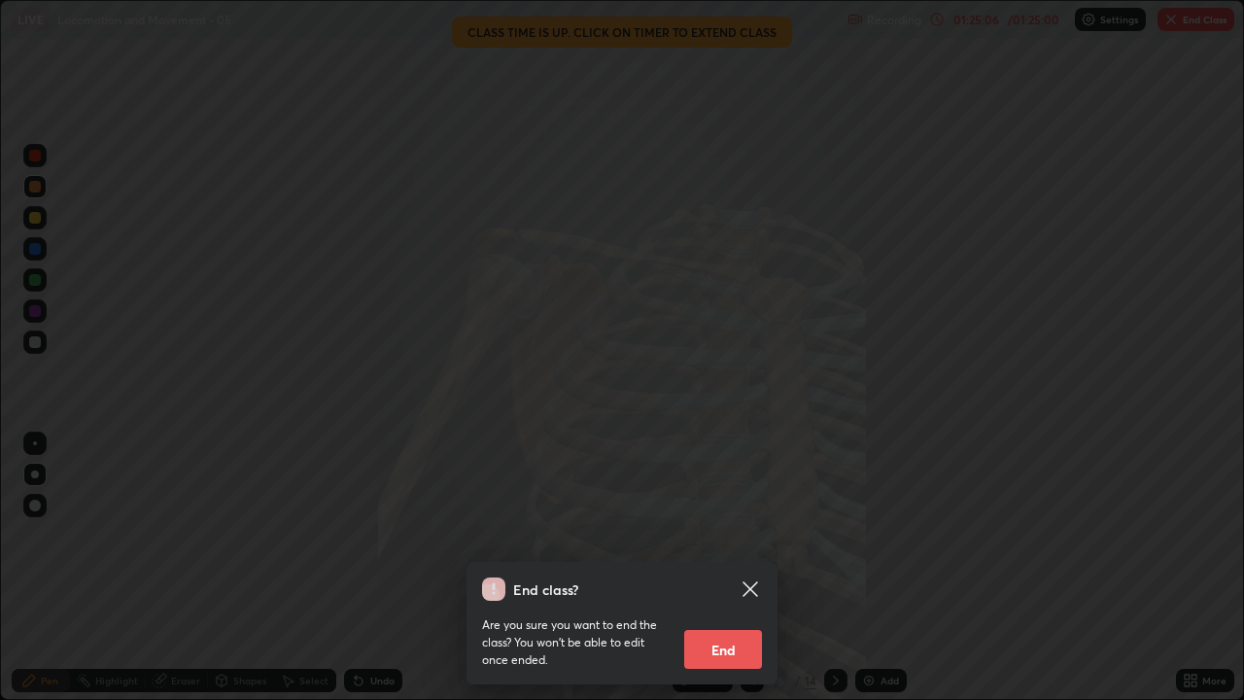
click at [736, 535] on button "End" at bounding box center [723, 649] width 78 height 39
